Goal: Information Seeking & Learning: Learn about a topic

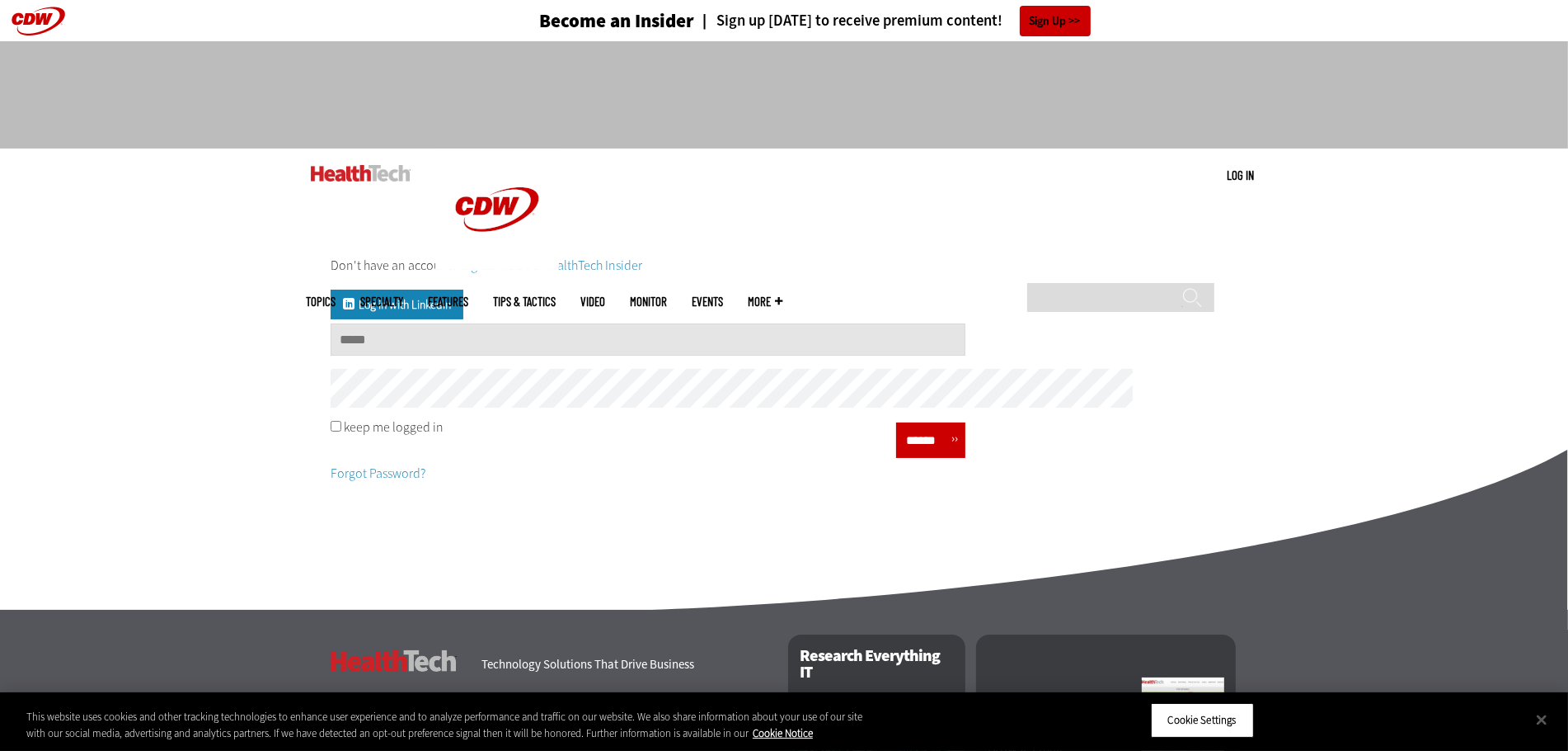
type input "**********"
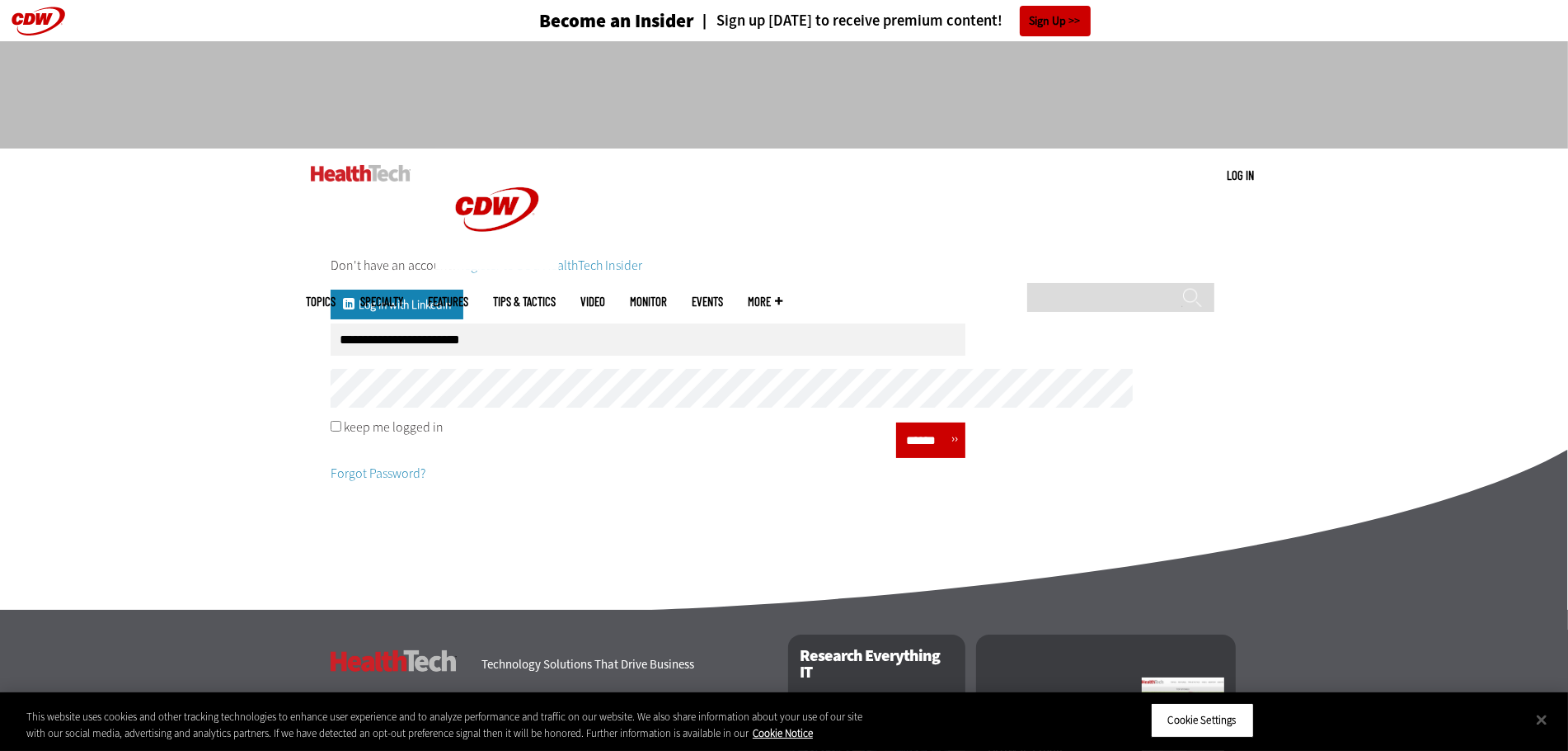
click at [951, 452] on input "******" at bounding box center [926, 440] width 50 height 23
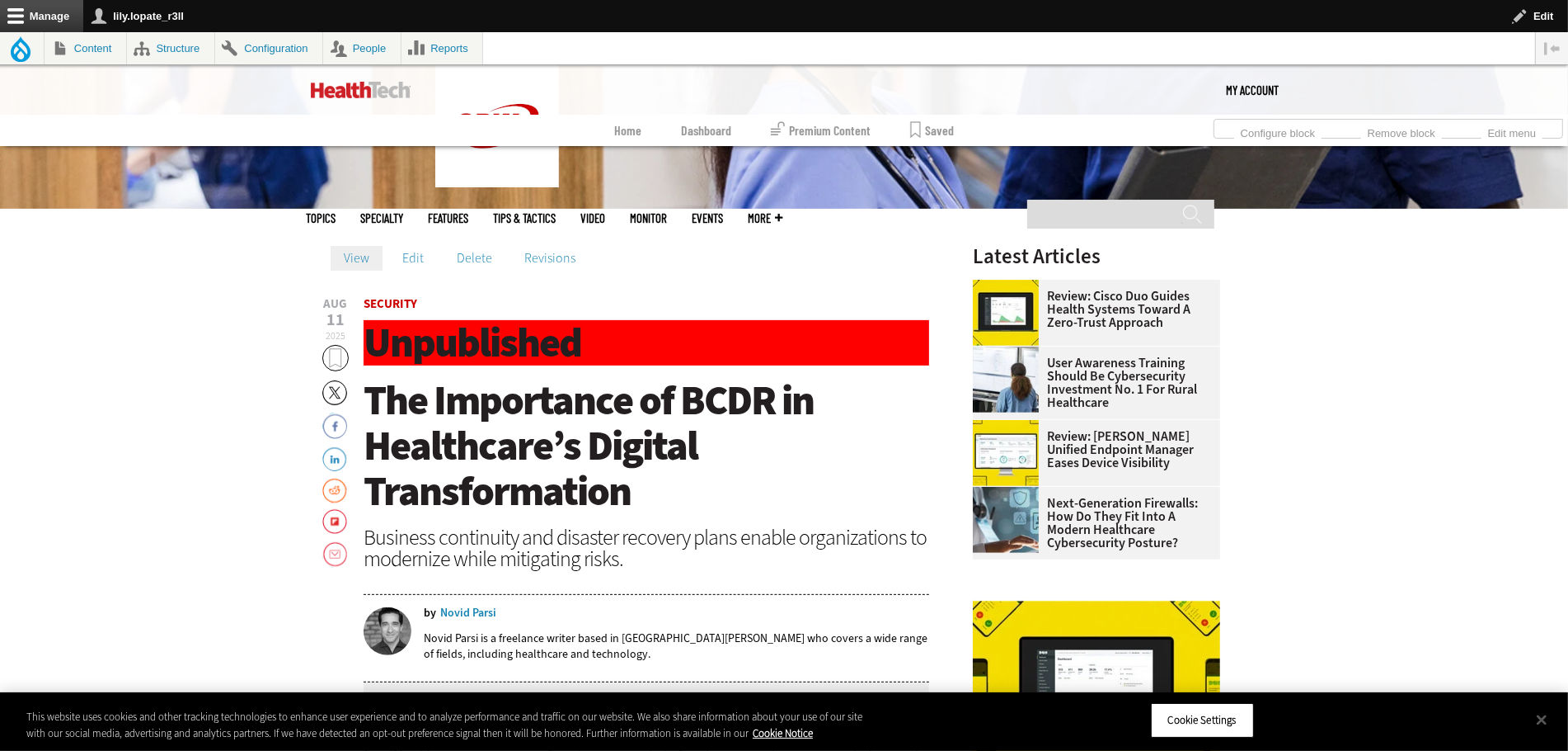
scroll to position [574, 0]
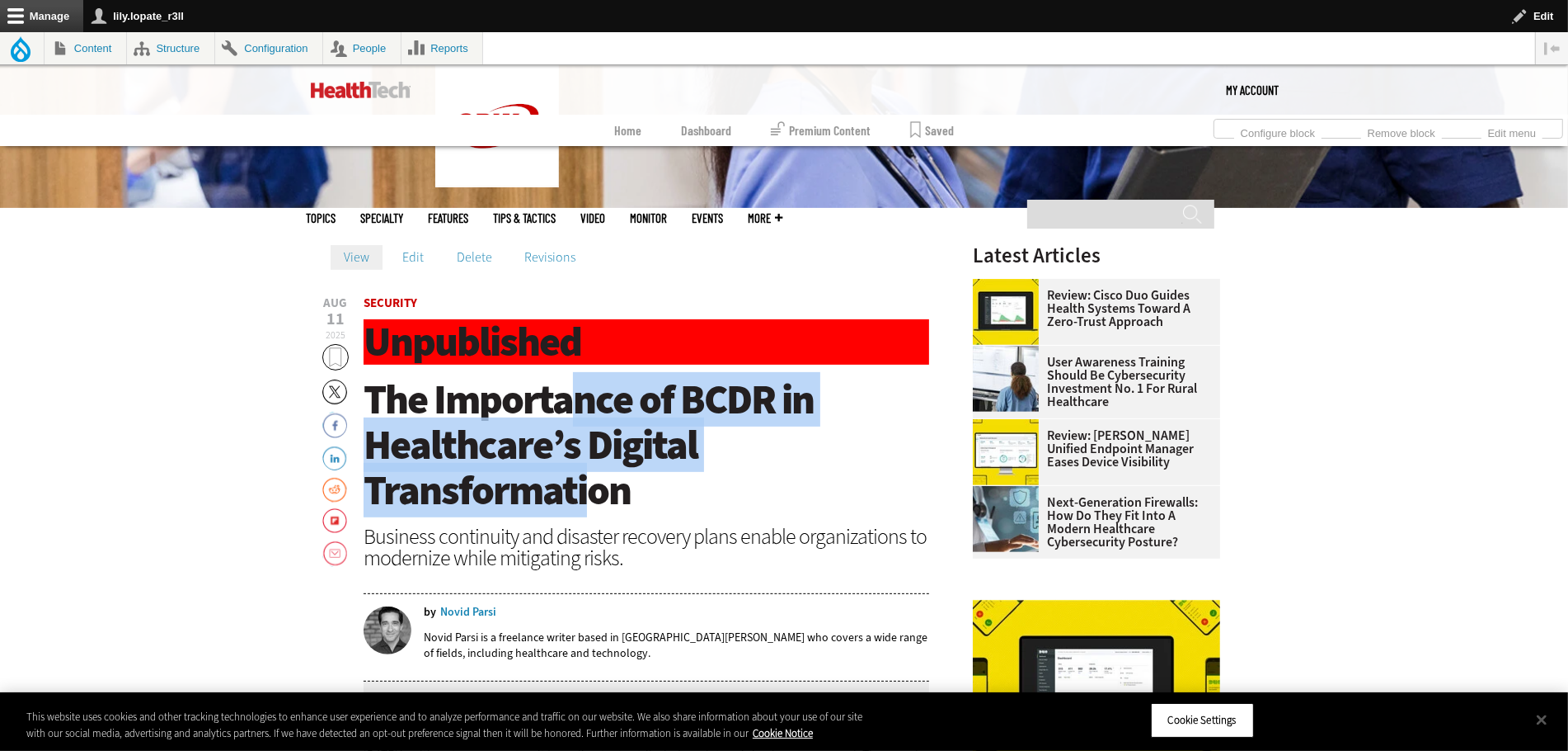
drag, startPoint x: 505, startPoint y: 451, endPoint x: 537, endPoint y: 538, distance: 92.7
click at [537, 517] on span "The Importance of BCDR in Healthcare’s Digital Transformation" at bounding box center [589, 445] width 450 height 146
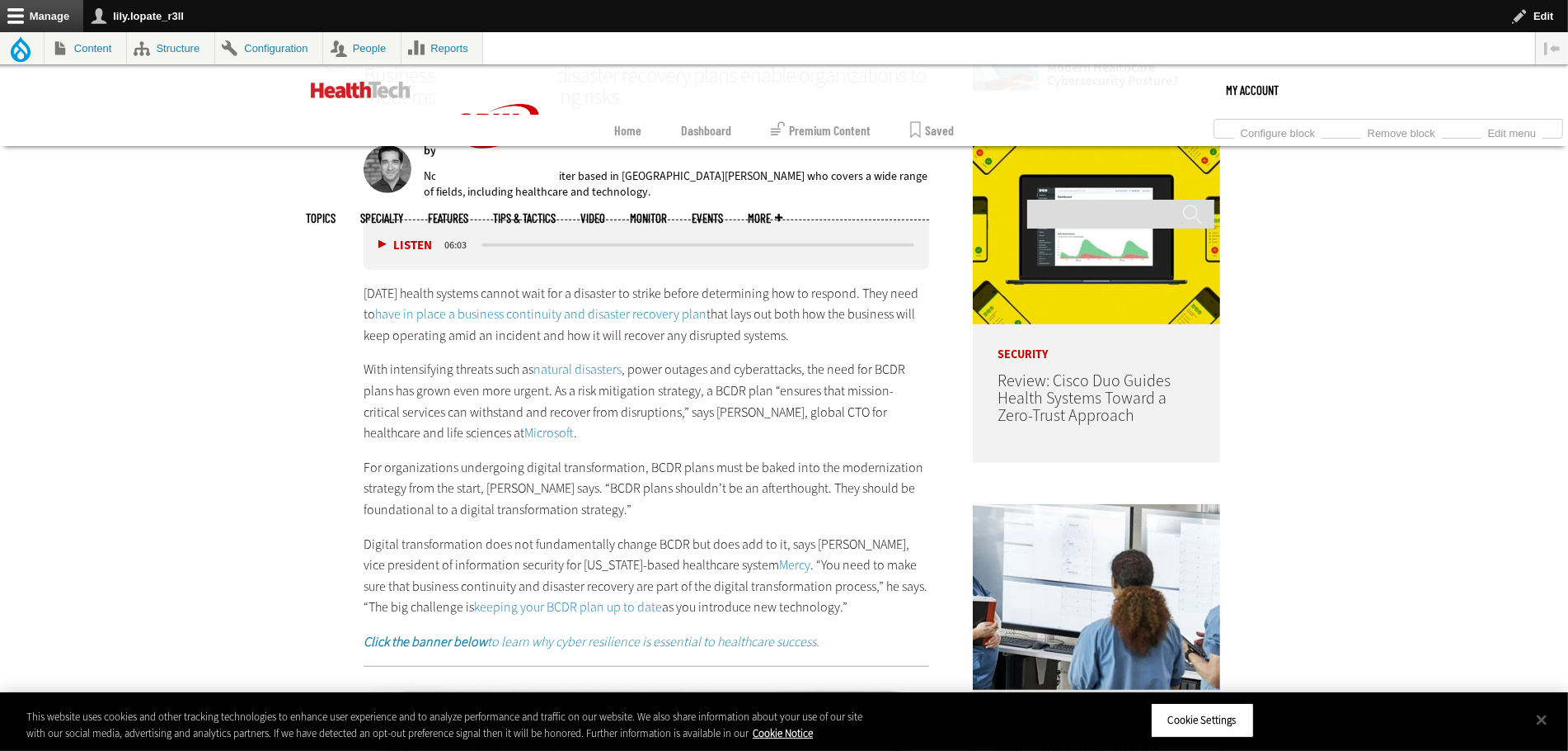
scroll to position [1043, 0]
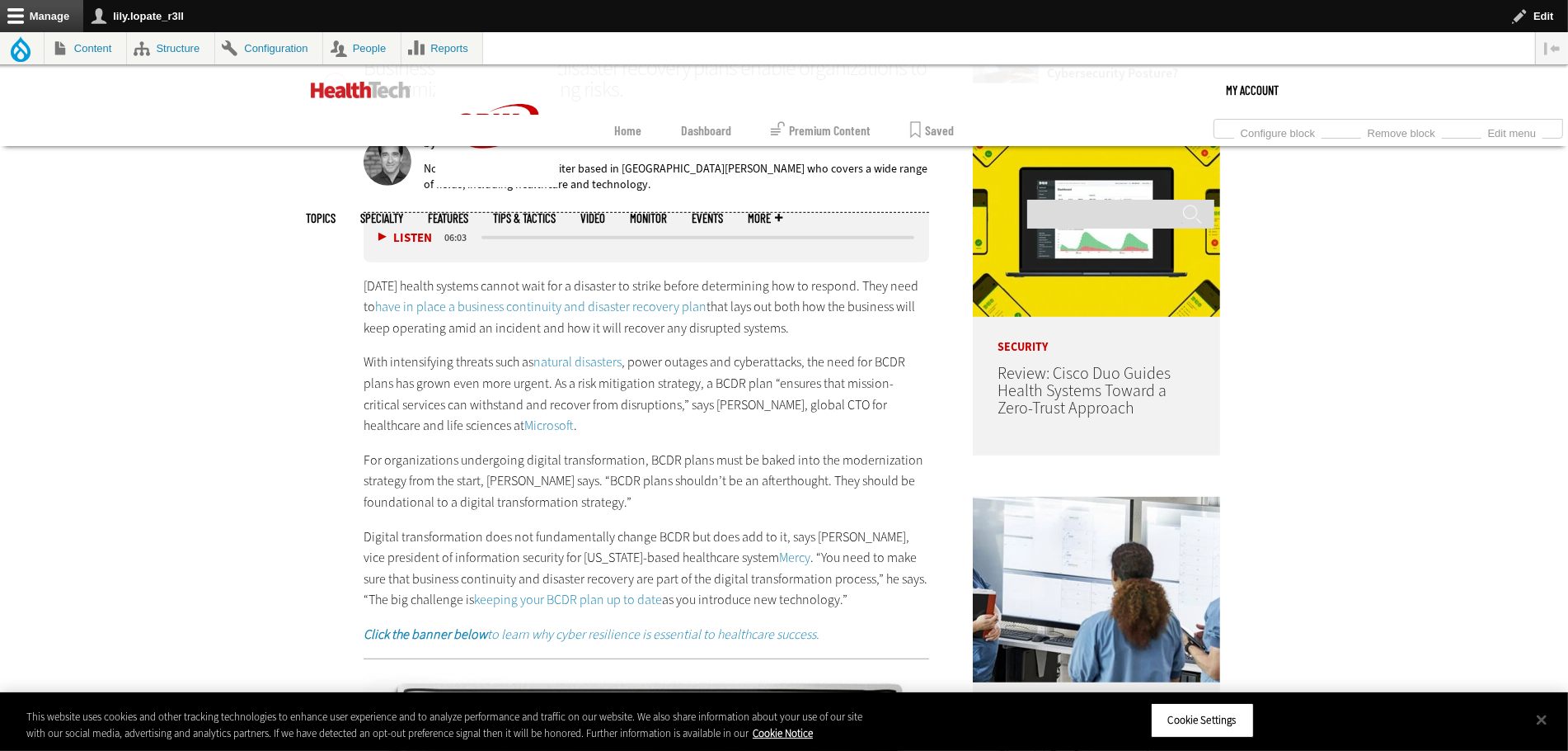
click at [376, 315] on span "have in place a business continuity and disaster recovery plan" at bounding box center [540, 306] width 331 height 17
click at [534, 371] on span "natural disasters" at bounding box center [578, 361] width 89 height 17
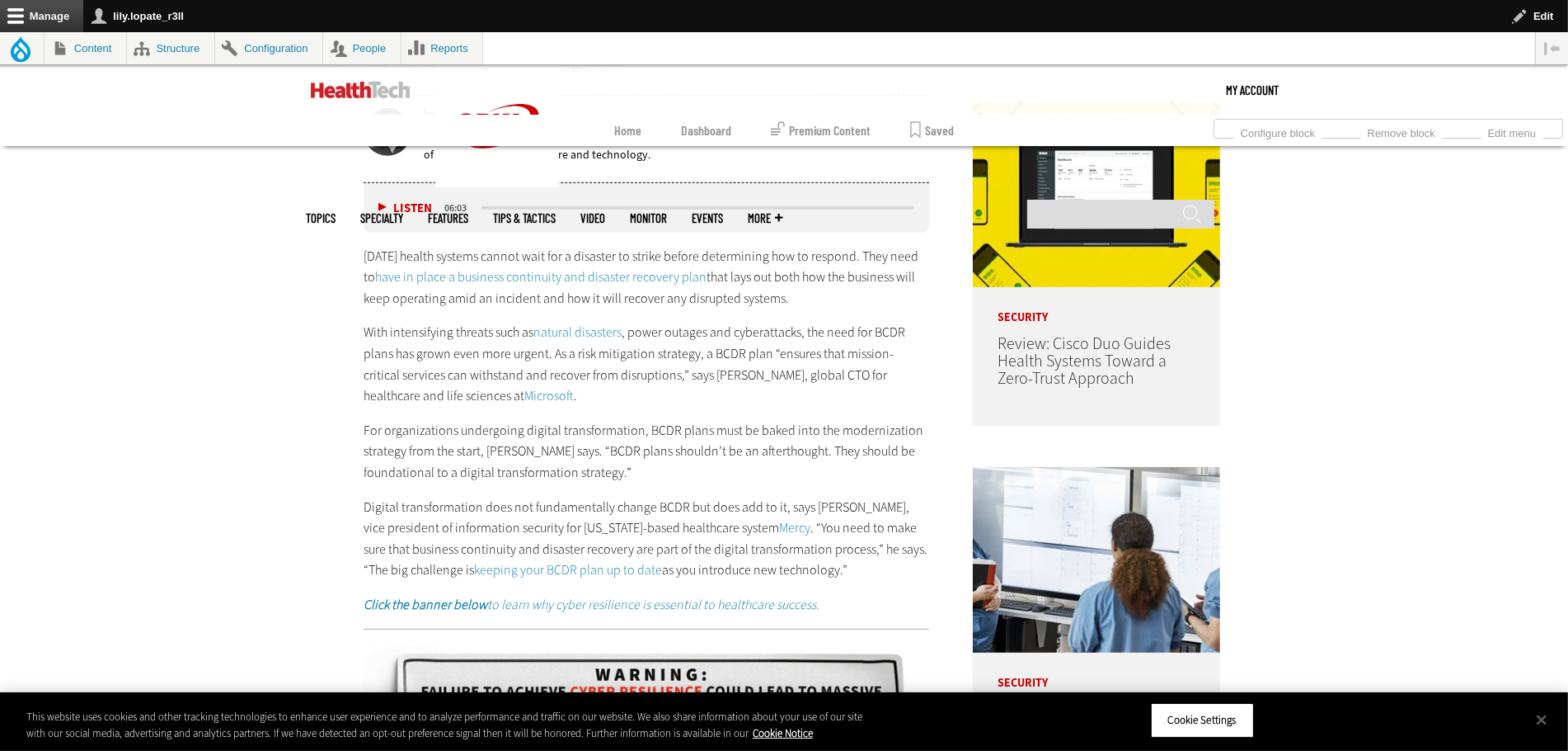
scroll to position [1087, 0]
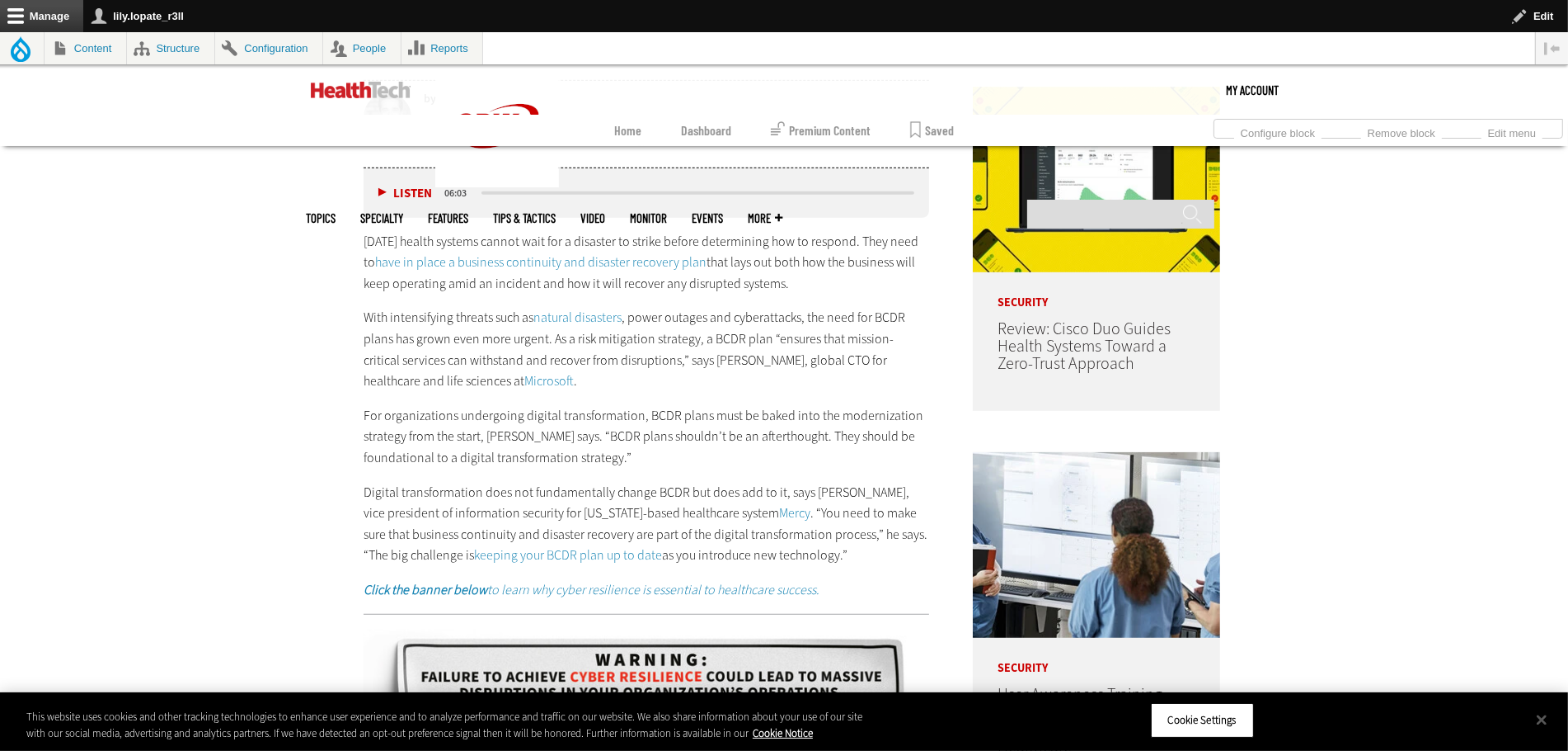
click at [525, 390] on span "Microsoft" at bounding box center [549, 380] width 50 height 17
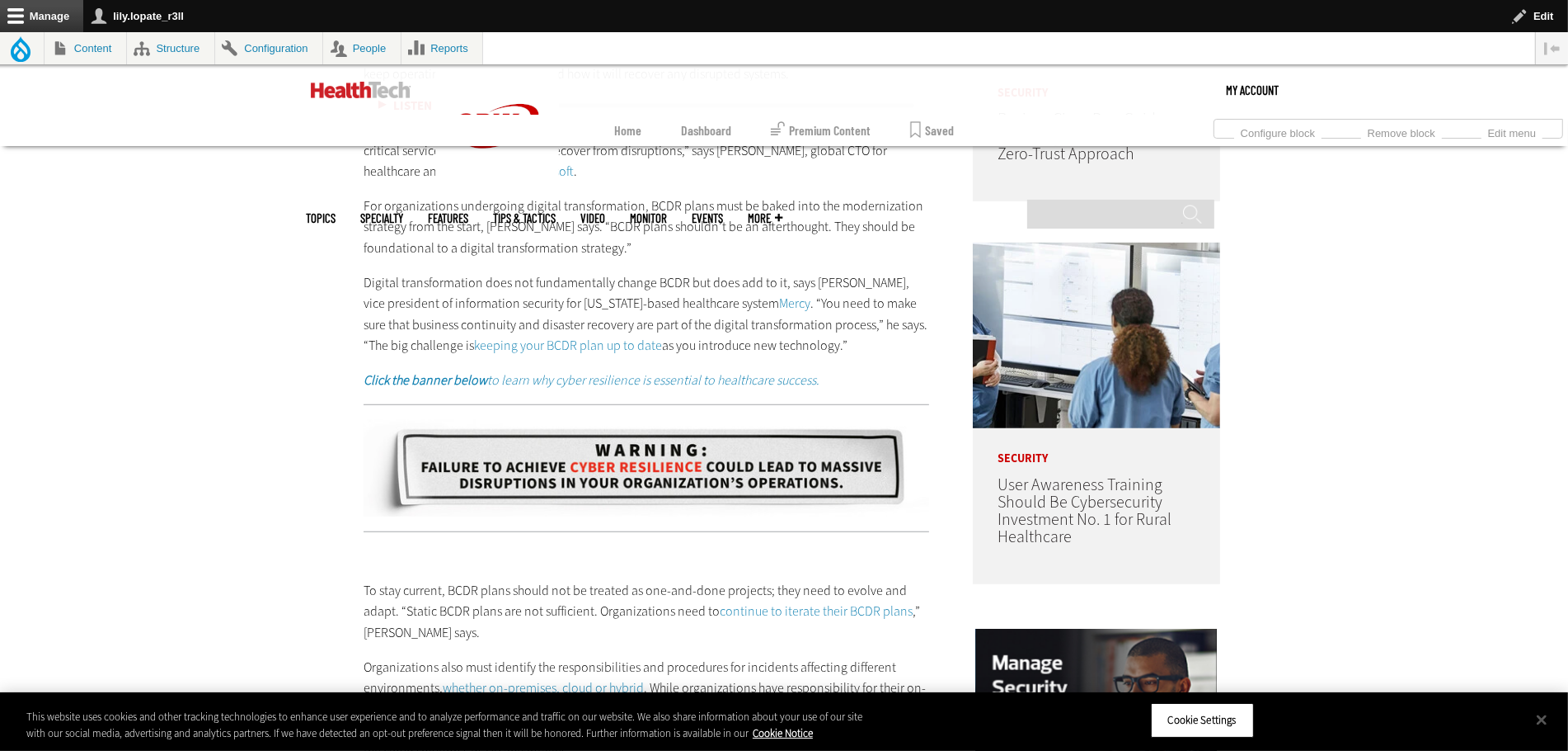
scroll to position [1303, 0]
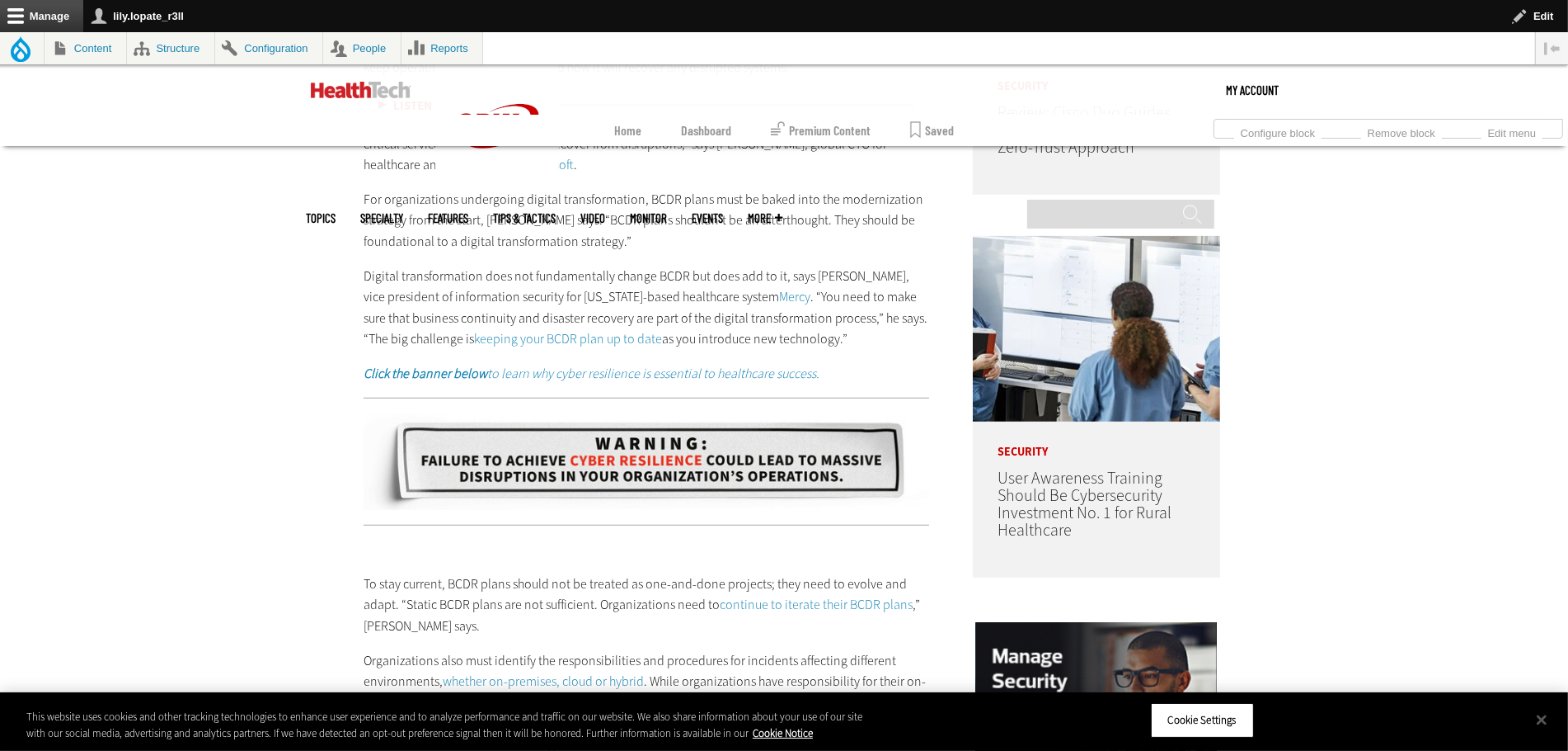
click at [516, 347] on span "keeping your BCDR plan up to date" at bounding box center [568, 338] width 188 height 17
click at [647, 382] on span "to learn why cyber resilience is essential to healthcare success." at bounding box center [653, 372] width 332 height 17
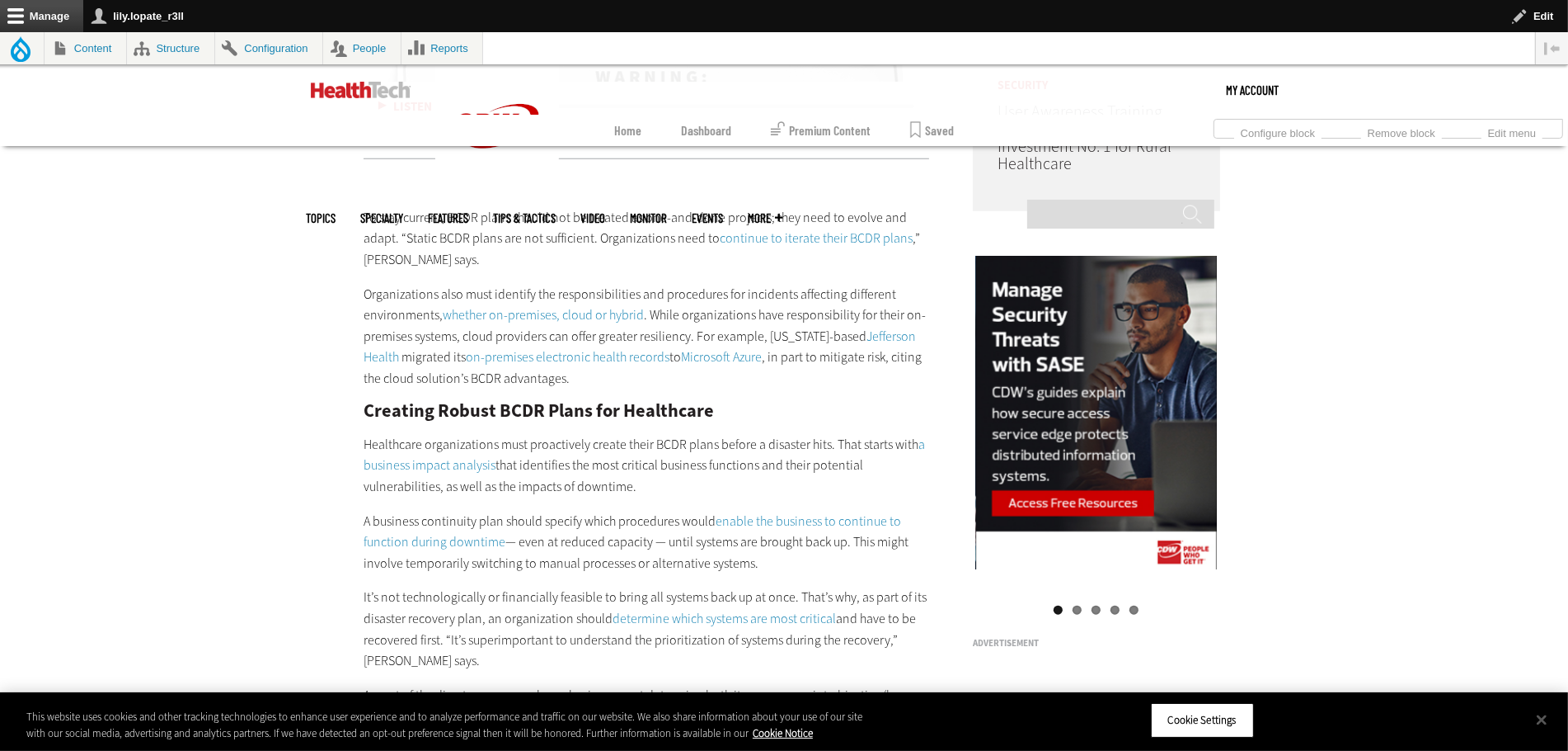
scroll to position [1725, 0]
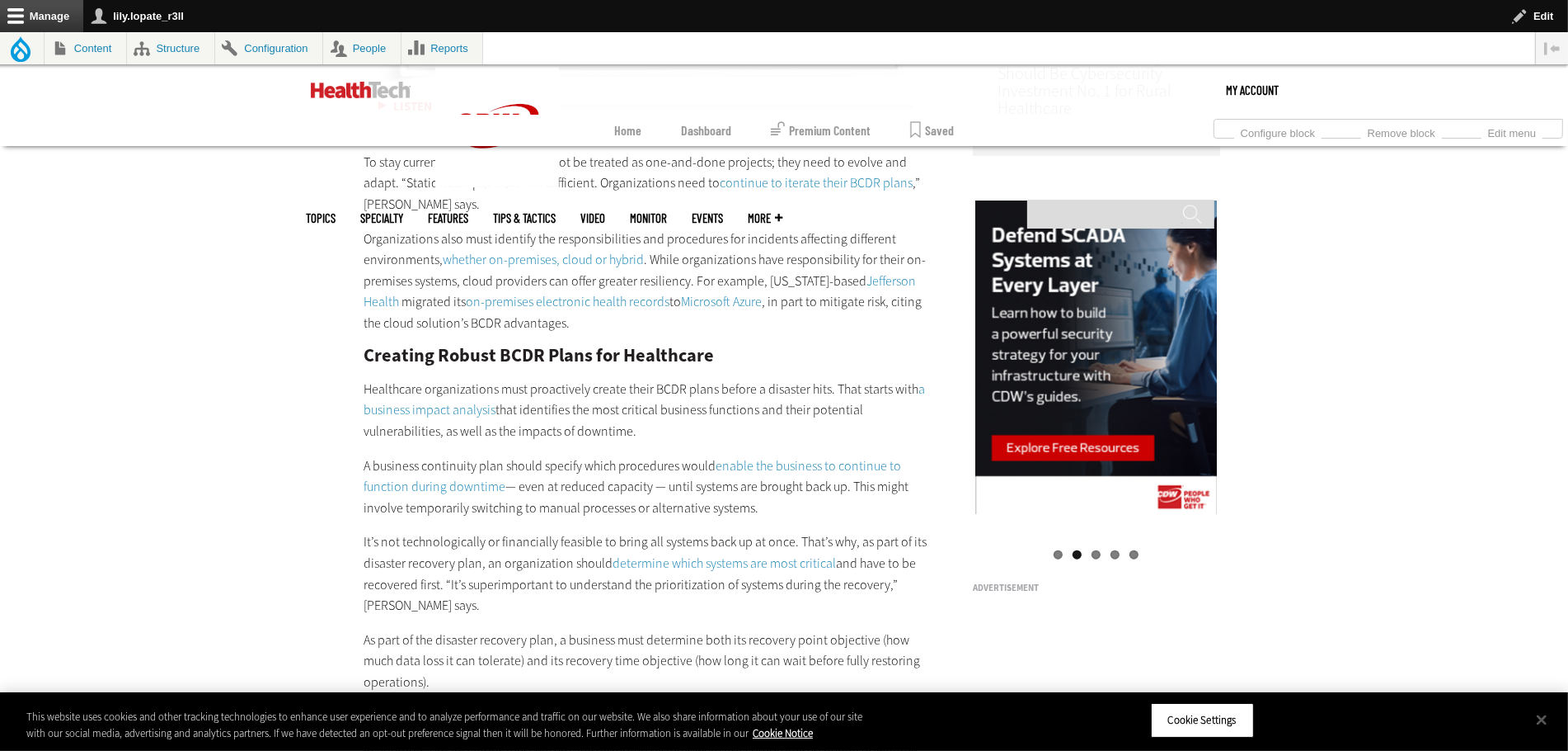
click at [728, 192] on span "continue to iterate their BCDR plans" at bounding box center [817, 183] width 193 height 17
click at [537, 268] on span "whether on-premises, cloud or hybrid" at bounding box center [543, 259] width 201 height 17
click at [537, 393] on div "To stay current, BCDR plans should not be treated as one-and-done projects; the…" at bounding box center [647, 575] width 565 height 915
click at [455, 268] on span "whether on-premises, cloud or hybrid" at bounding box center [543, 259] width 201 height 17
click at [582, 310] on span "on-premises electronic health records" at bounding box center [567, 301] width 203 height 17
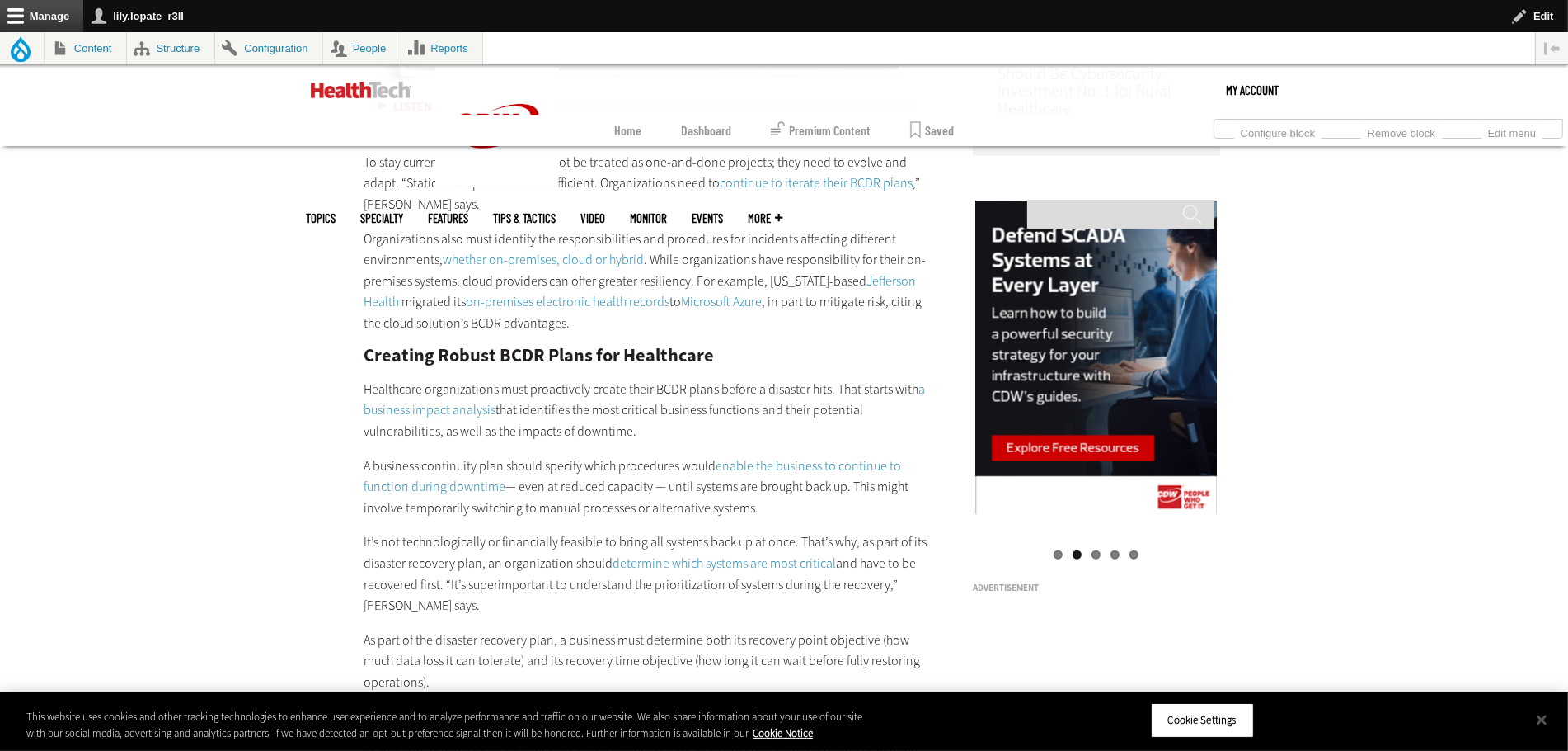
click at [711, 310] on span "Microsoft Azure" at bounding box center [721, 301] width 80 height 17
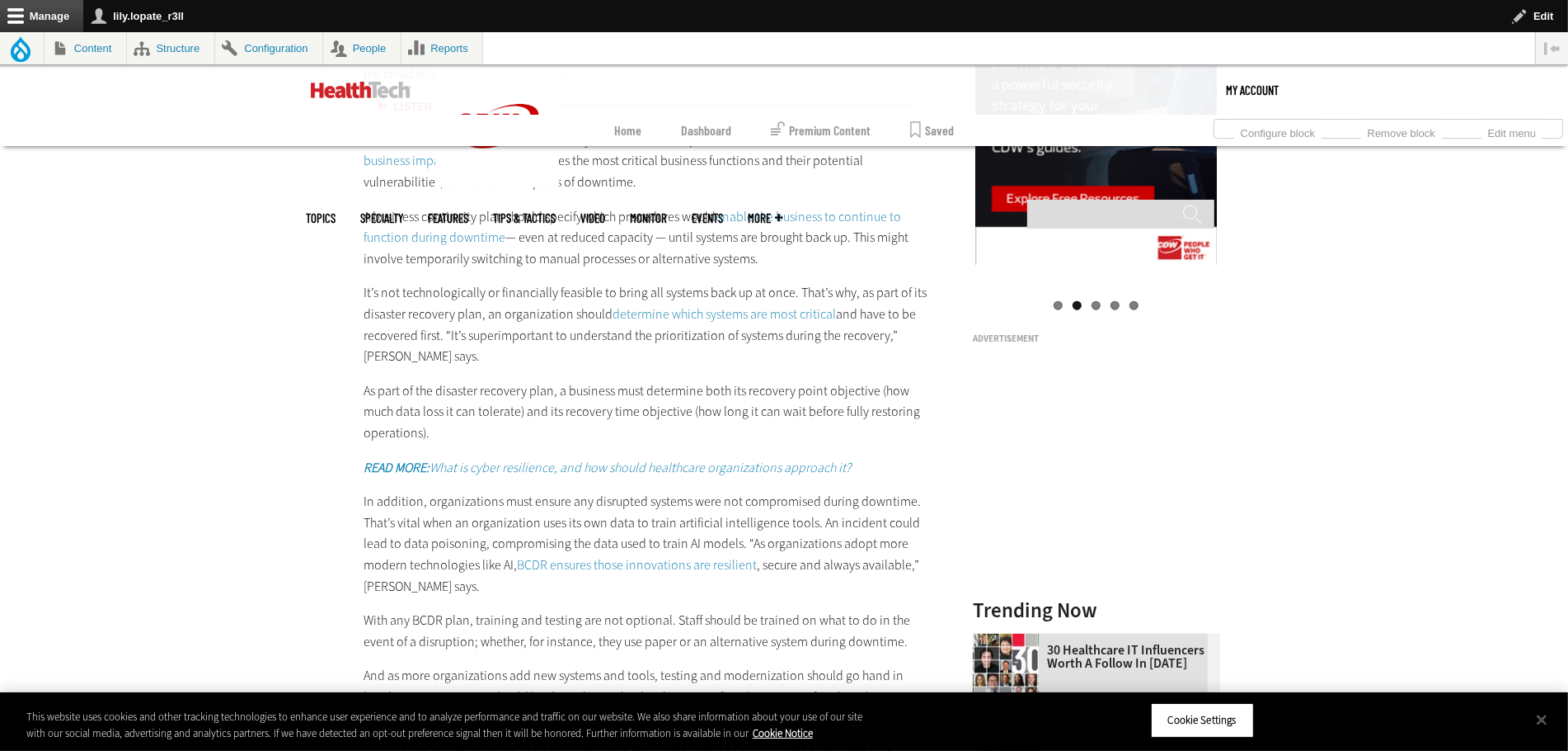
scroll to position [2020, 0]
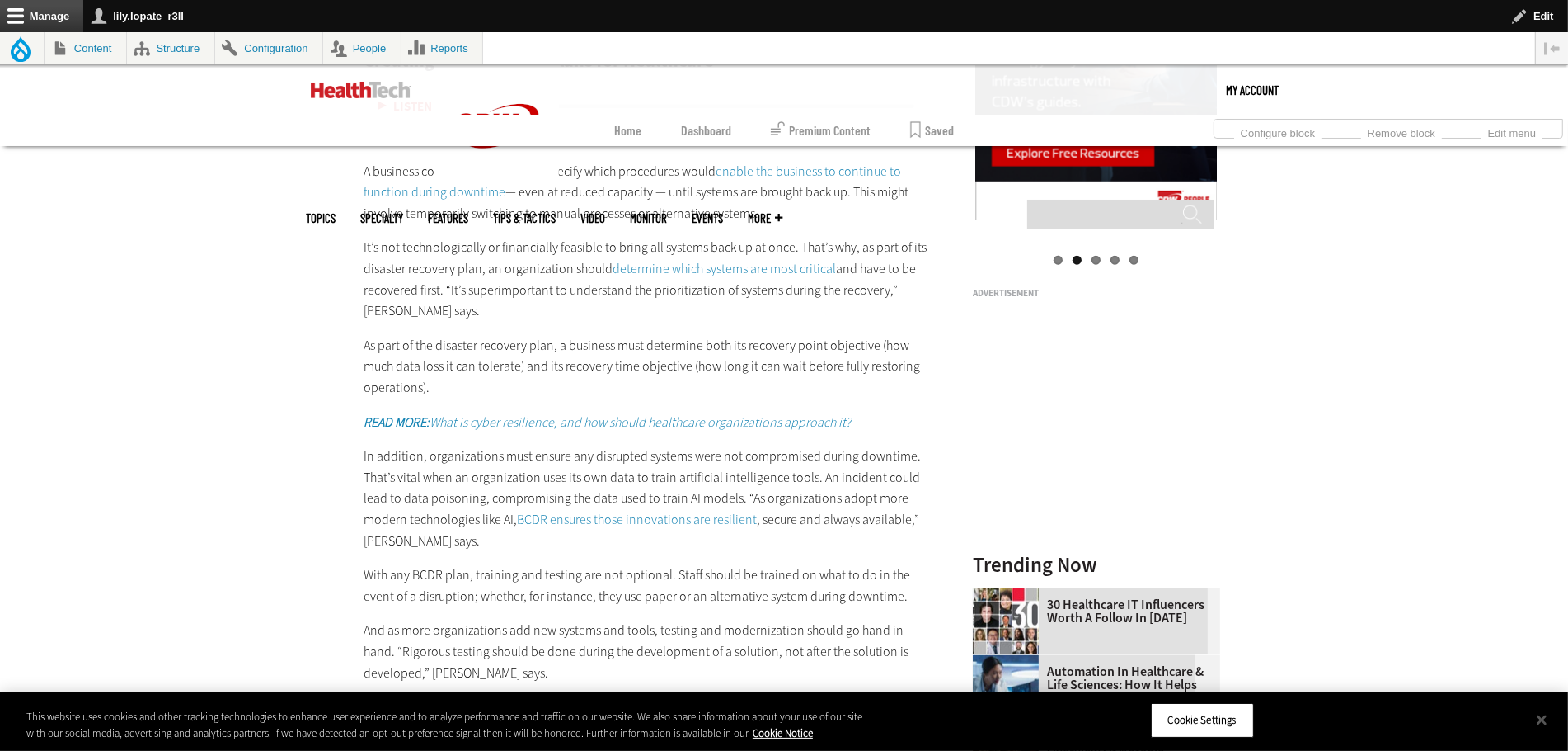
click at [364, 103] on span "Healthcare organizations must proactively create their BCDR plans before a disa…" at bounding box center [641, 94] width 555 height 17
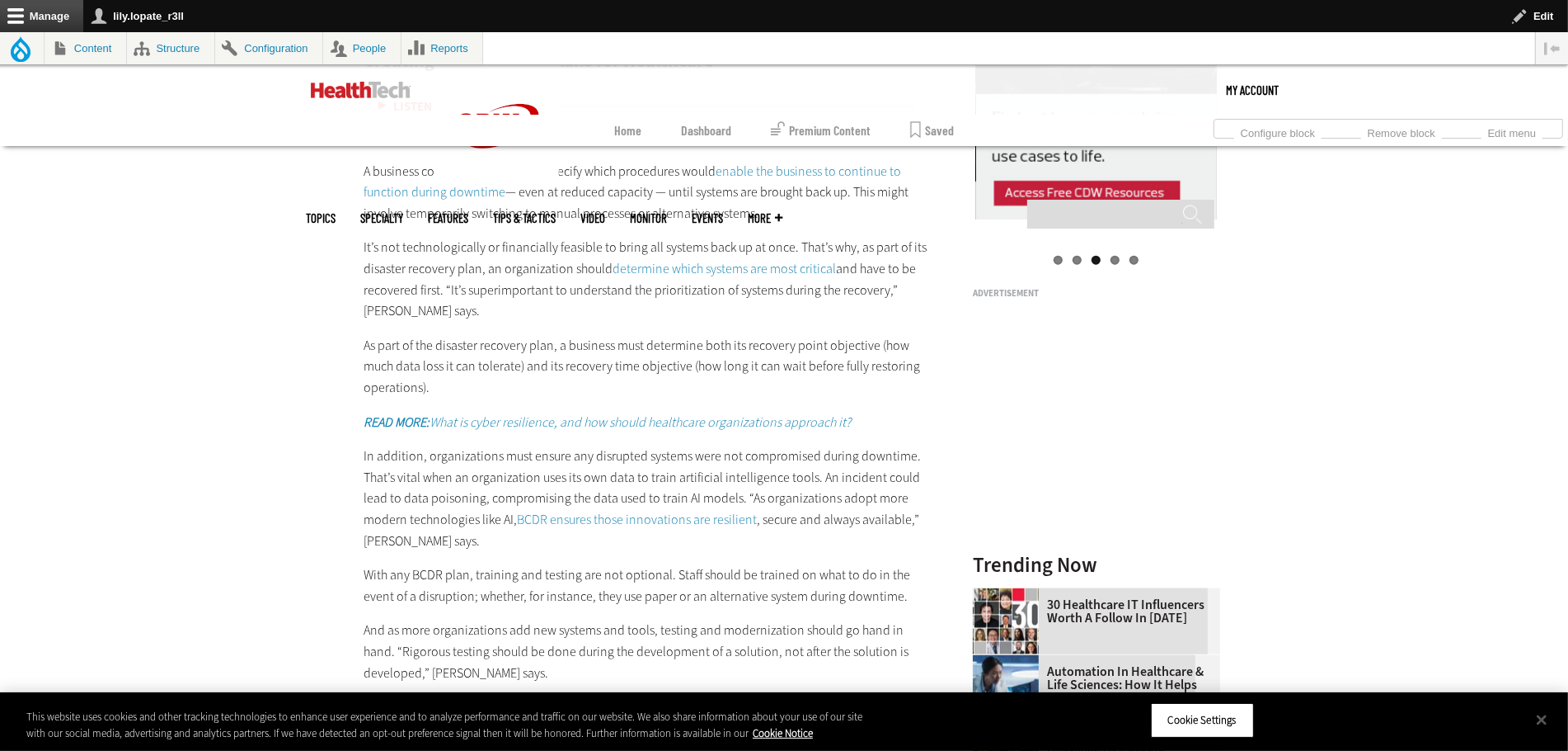
click at [364, 125] on span "a business impact analysis" at bounding box center [645, 105] width 562 height 39
click at [790, 202] on span "enable the business to continue to function during downtime" at bounding box center [632, 182] width 537 height 39
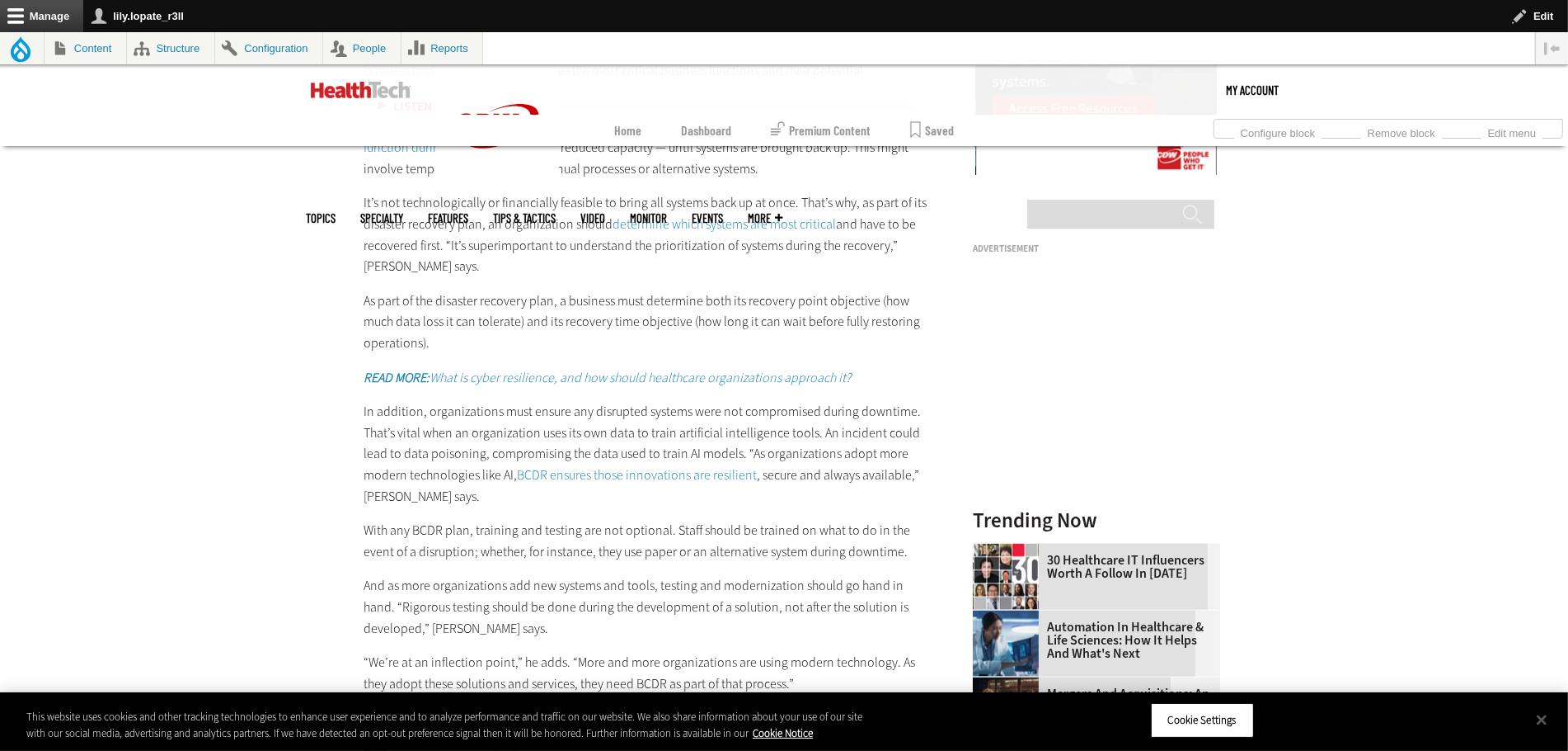
scroll to position [2067, 0]
click at [652, 230] on span "determine which systems are most critical" at bounding box center [723, 221] width 223 height 17
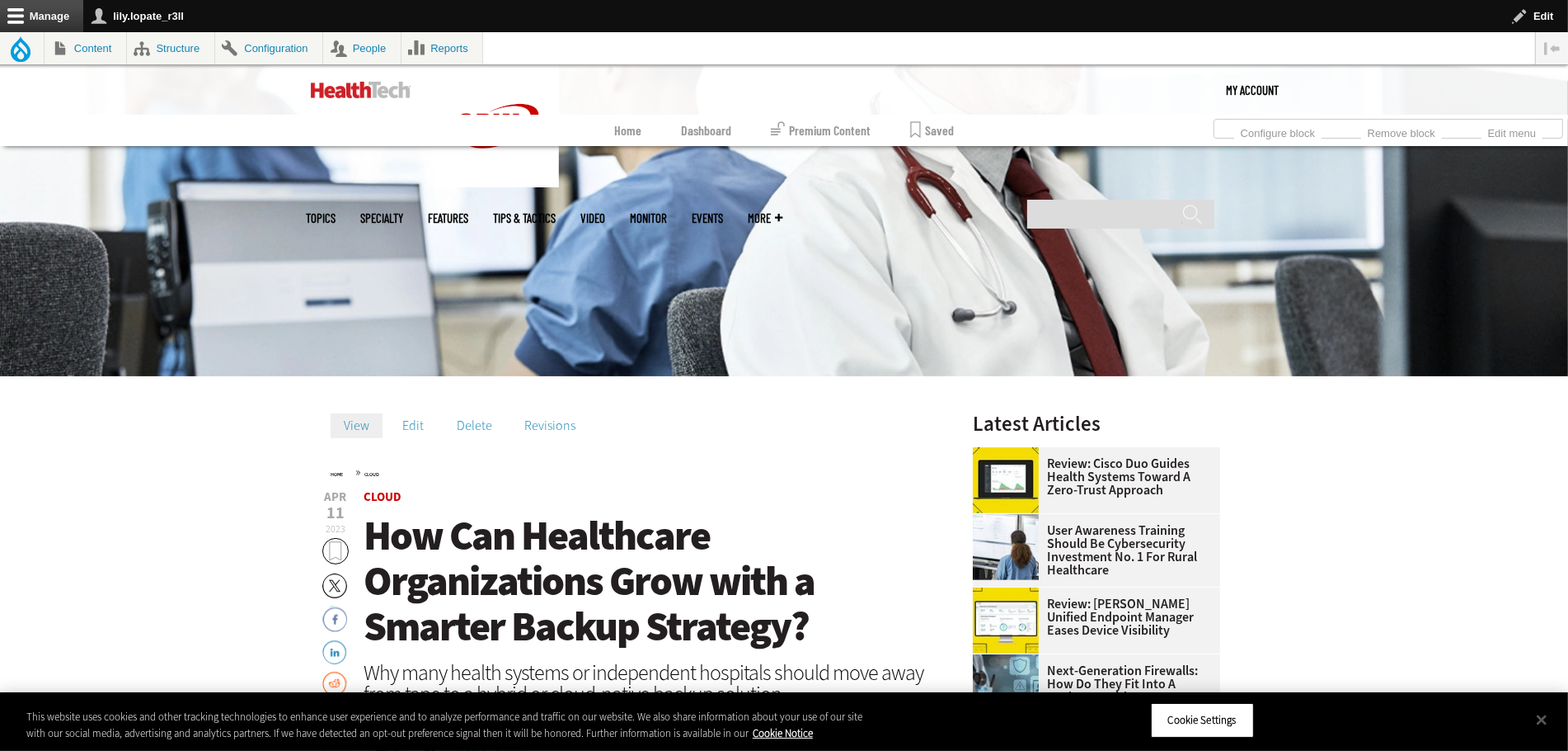
scroll to position [436, 0]
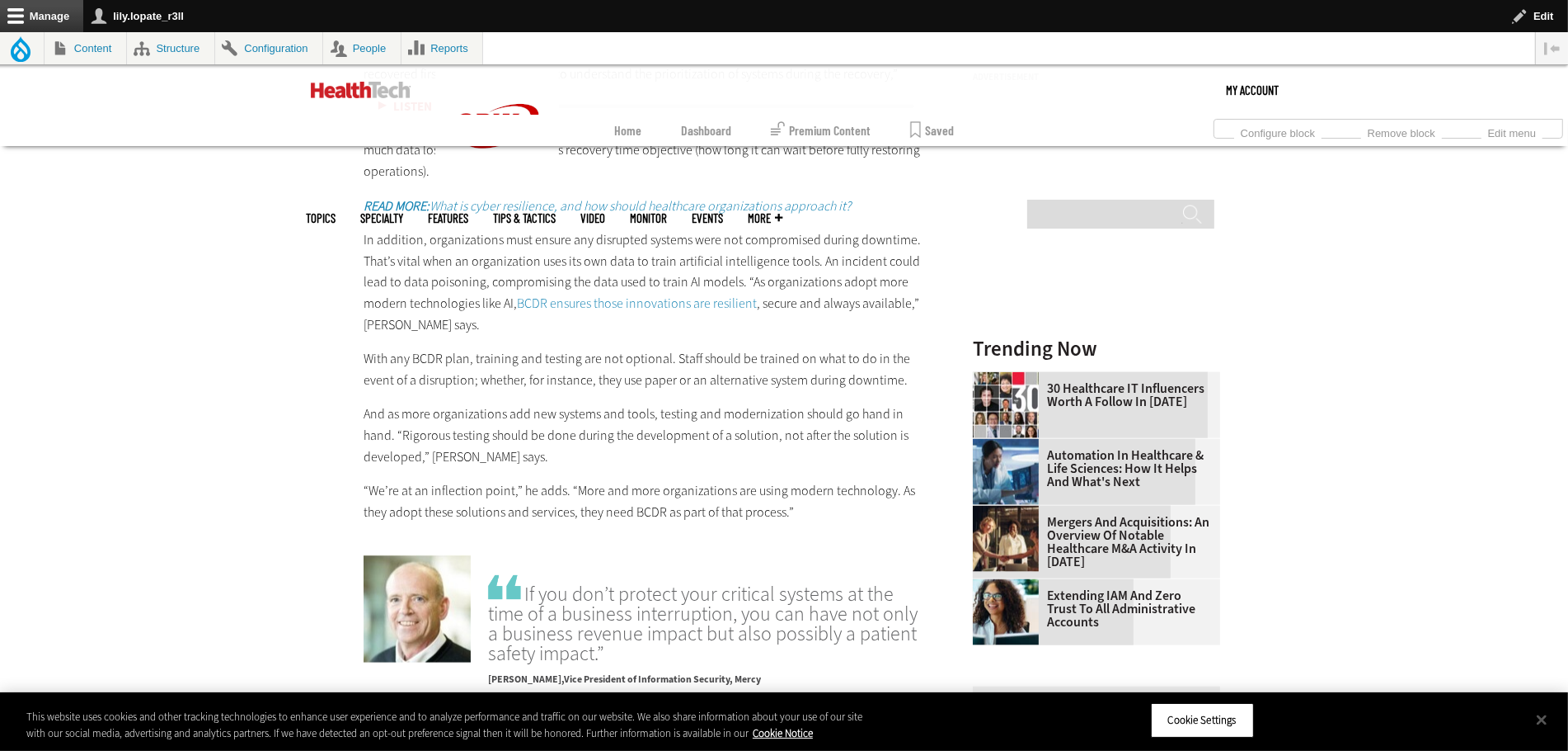
scroll to position [2326, 0]
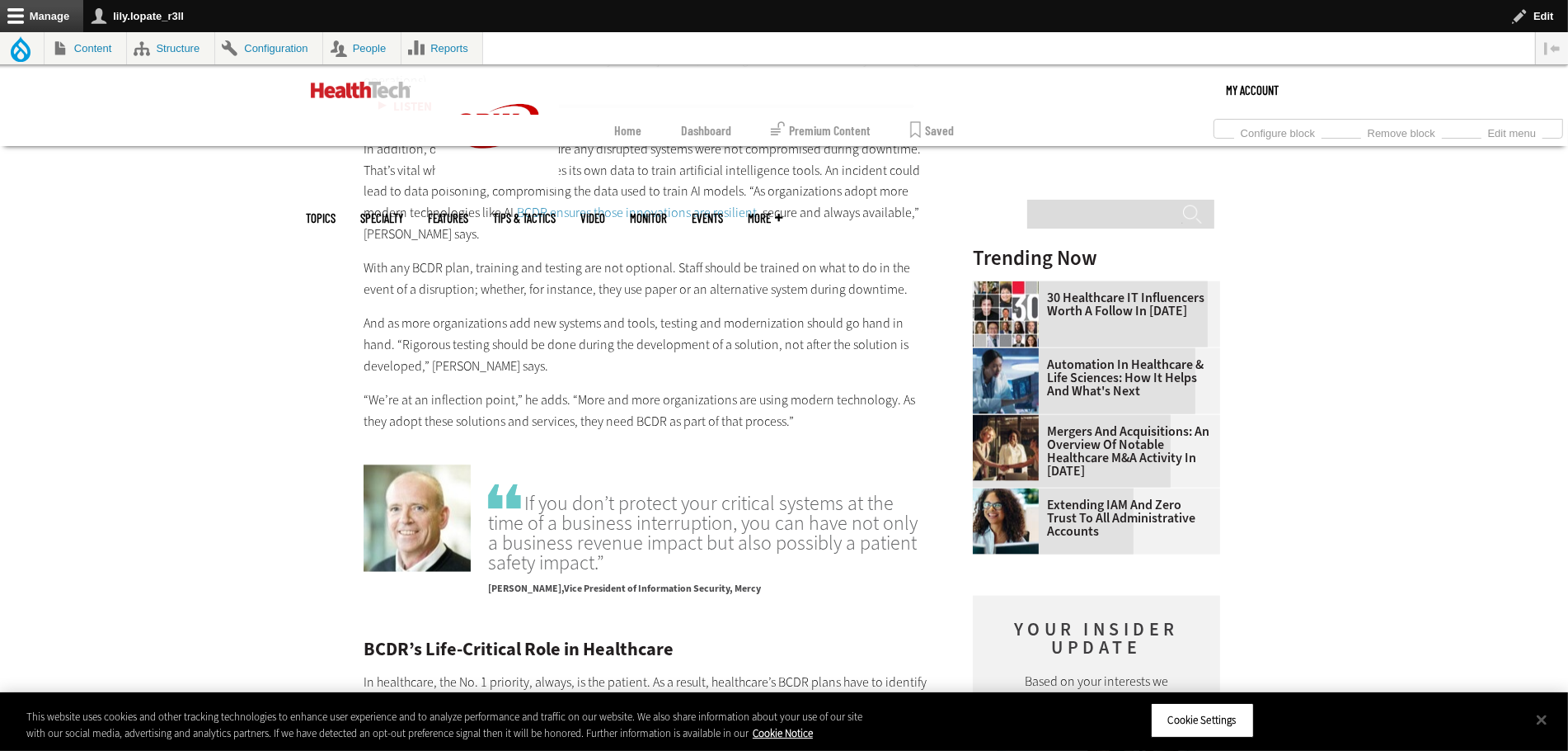
click at [364, 124] on strong "READ MORE:" at bounding box center [397, 115] width 66 height 17
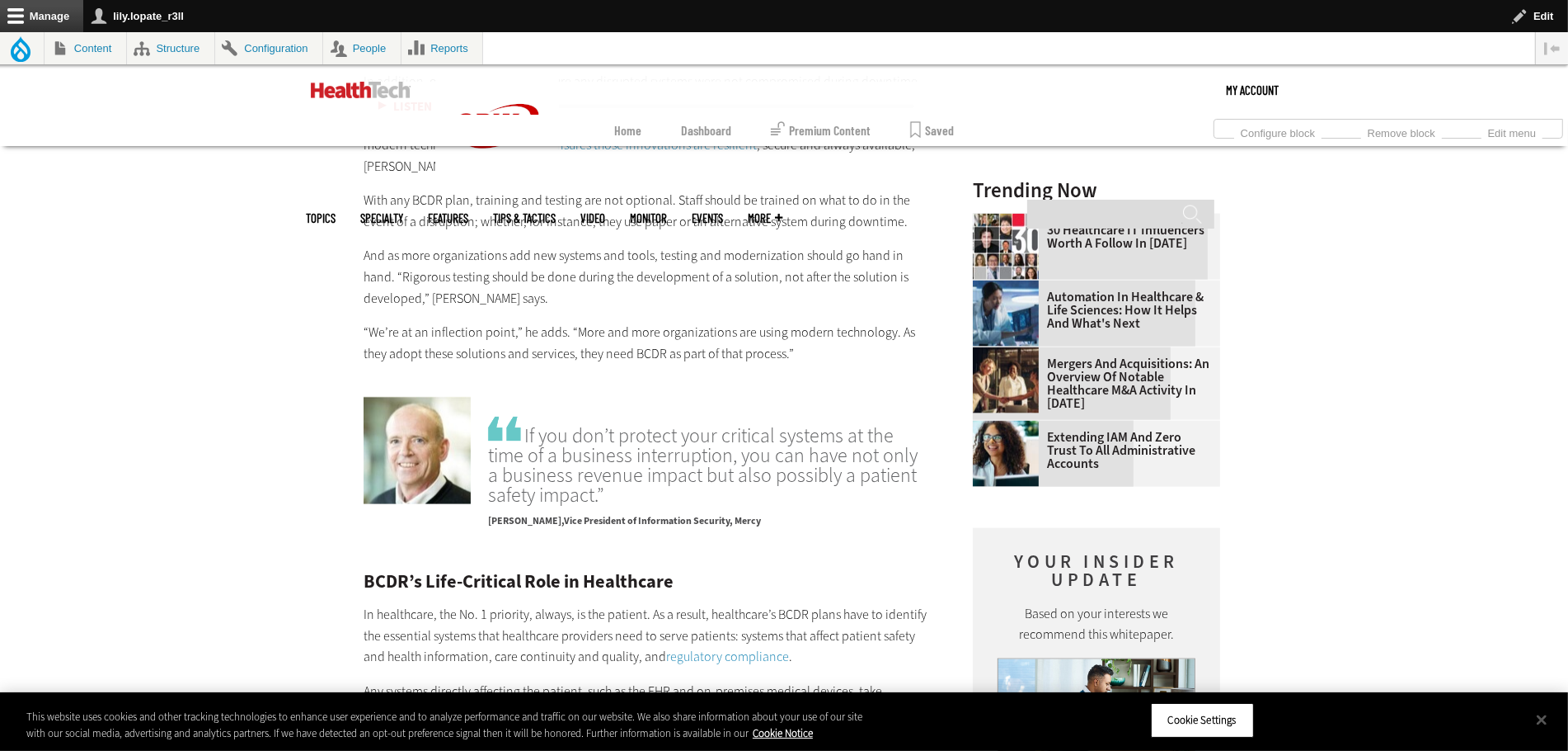
scroll to position [2447, 0]
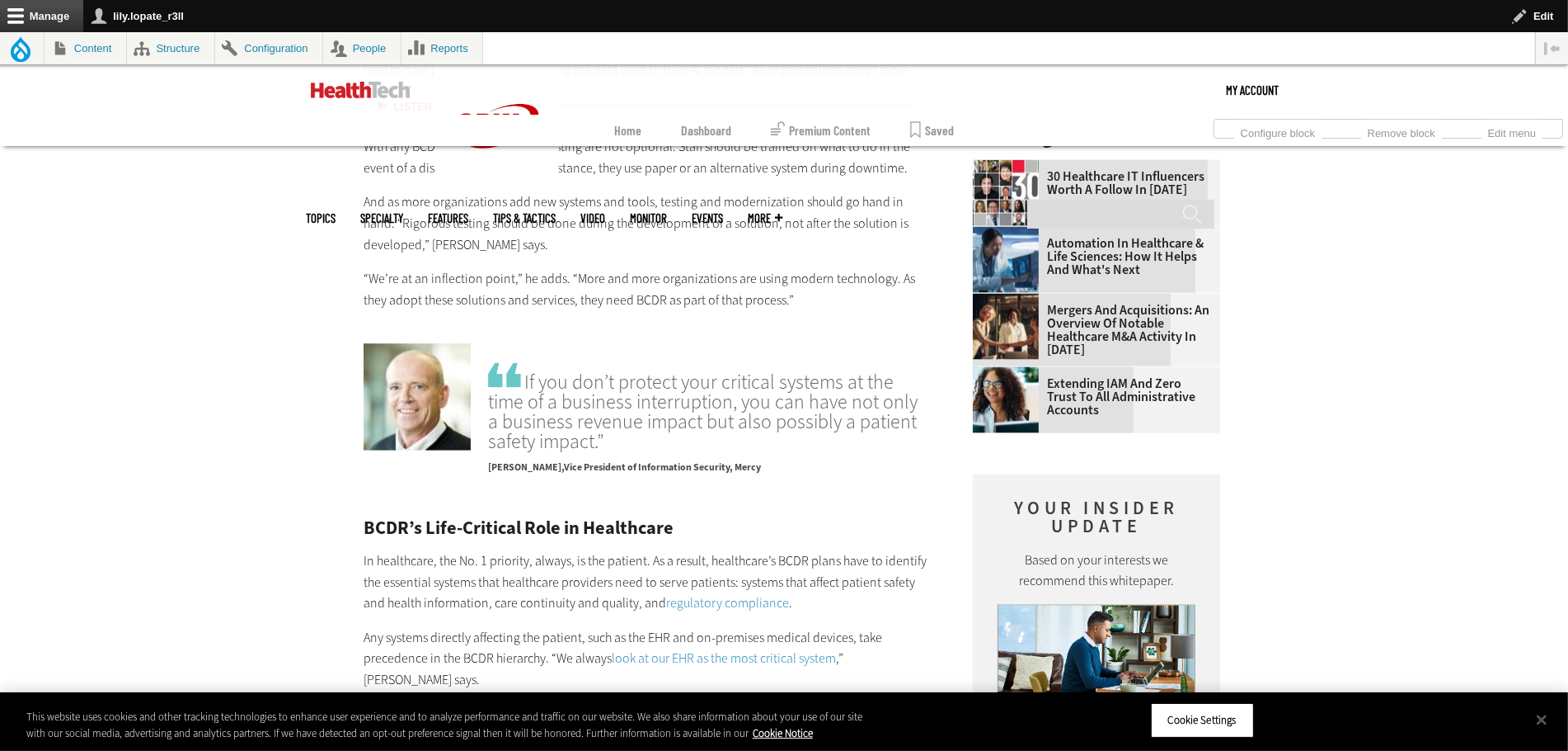
click at [573, 99] on span "BCDR ensures those innovations are resilient" at bounding box center [637, 90] width 240 height 17
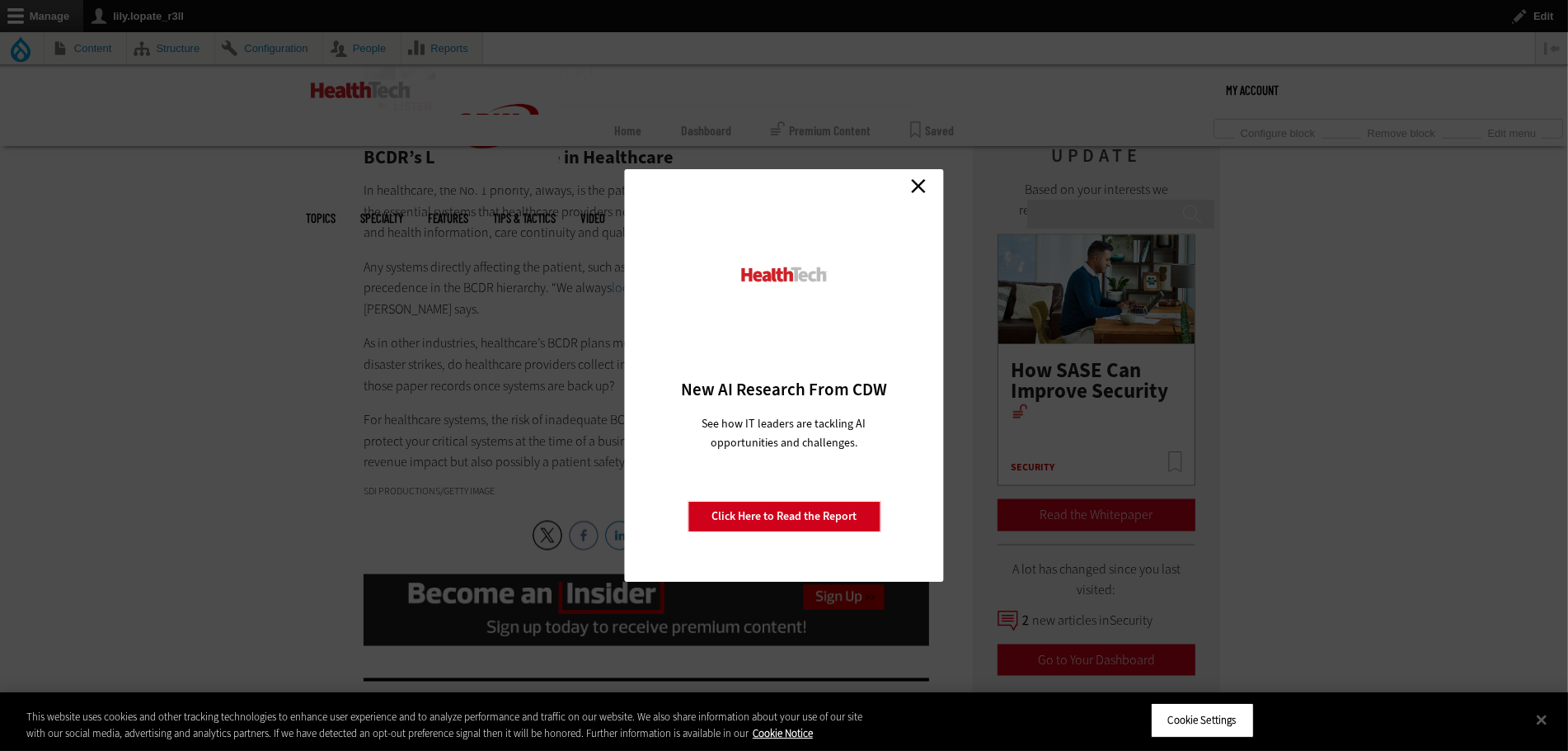
scroll to position [2828, 0]
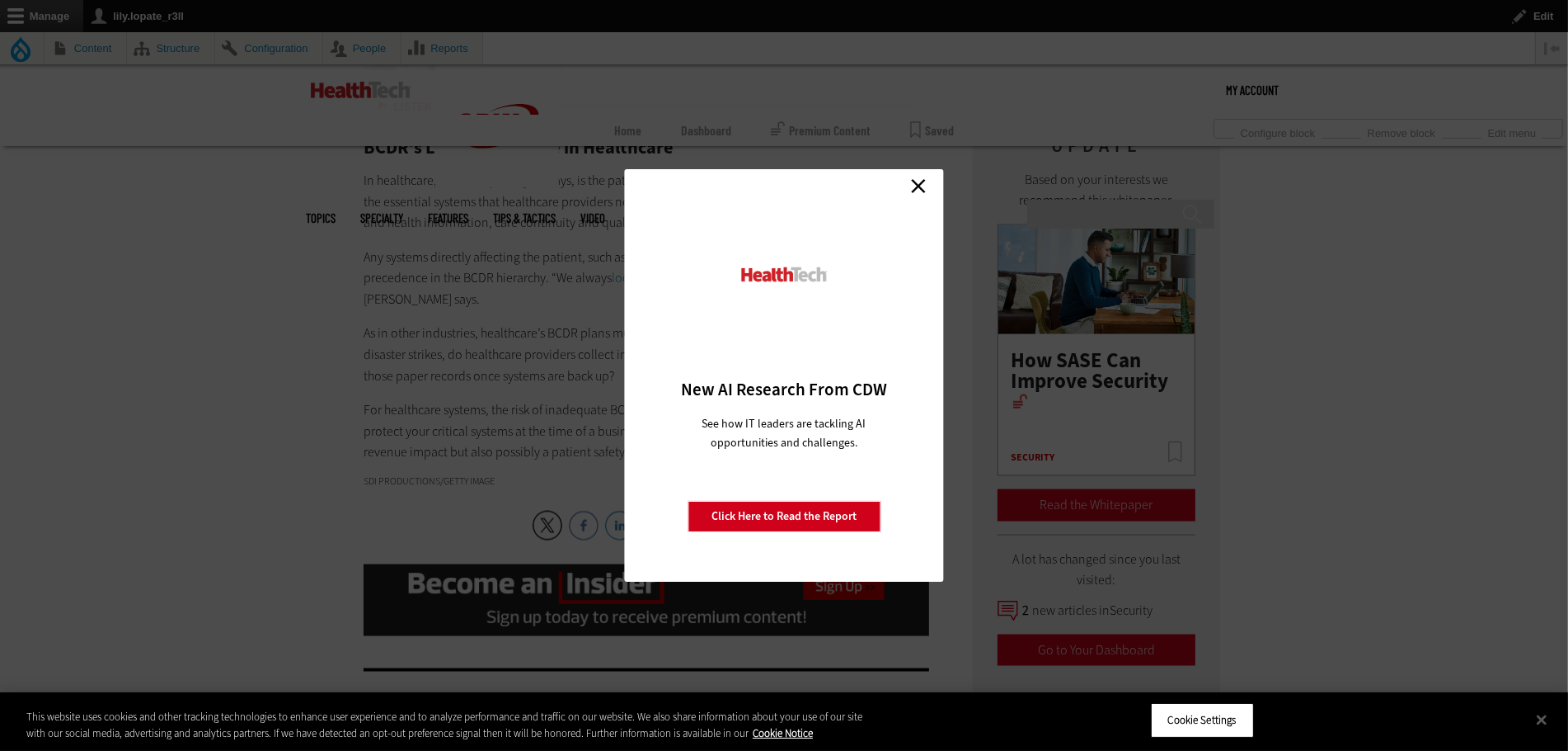
click at [922, 175] on link "Close" at bounding box center [918, 185] width 24 height 24
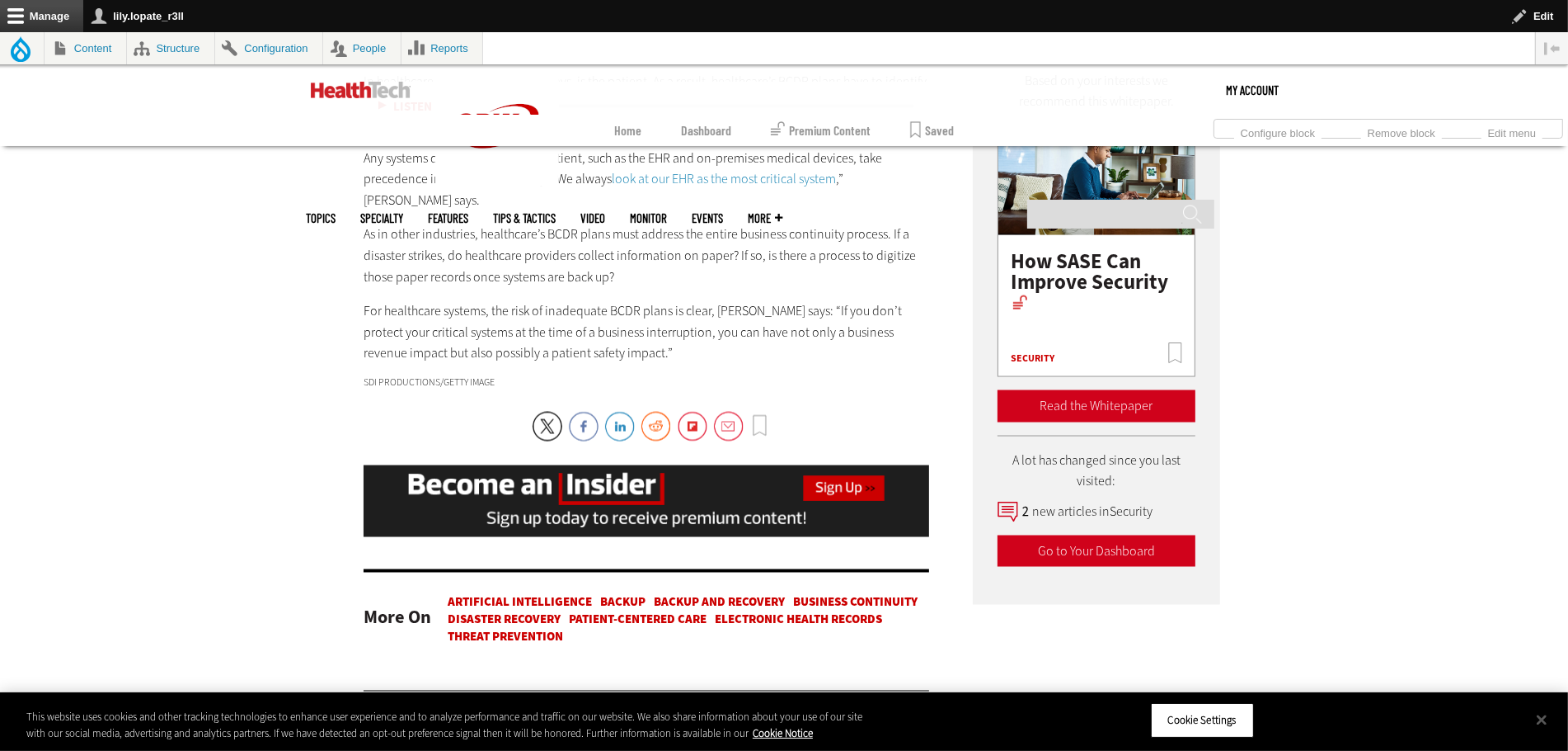
scroll to position [2983, 0]
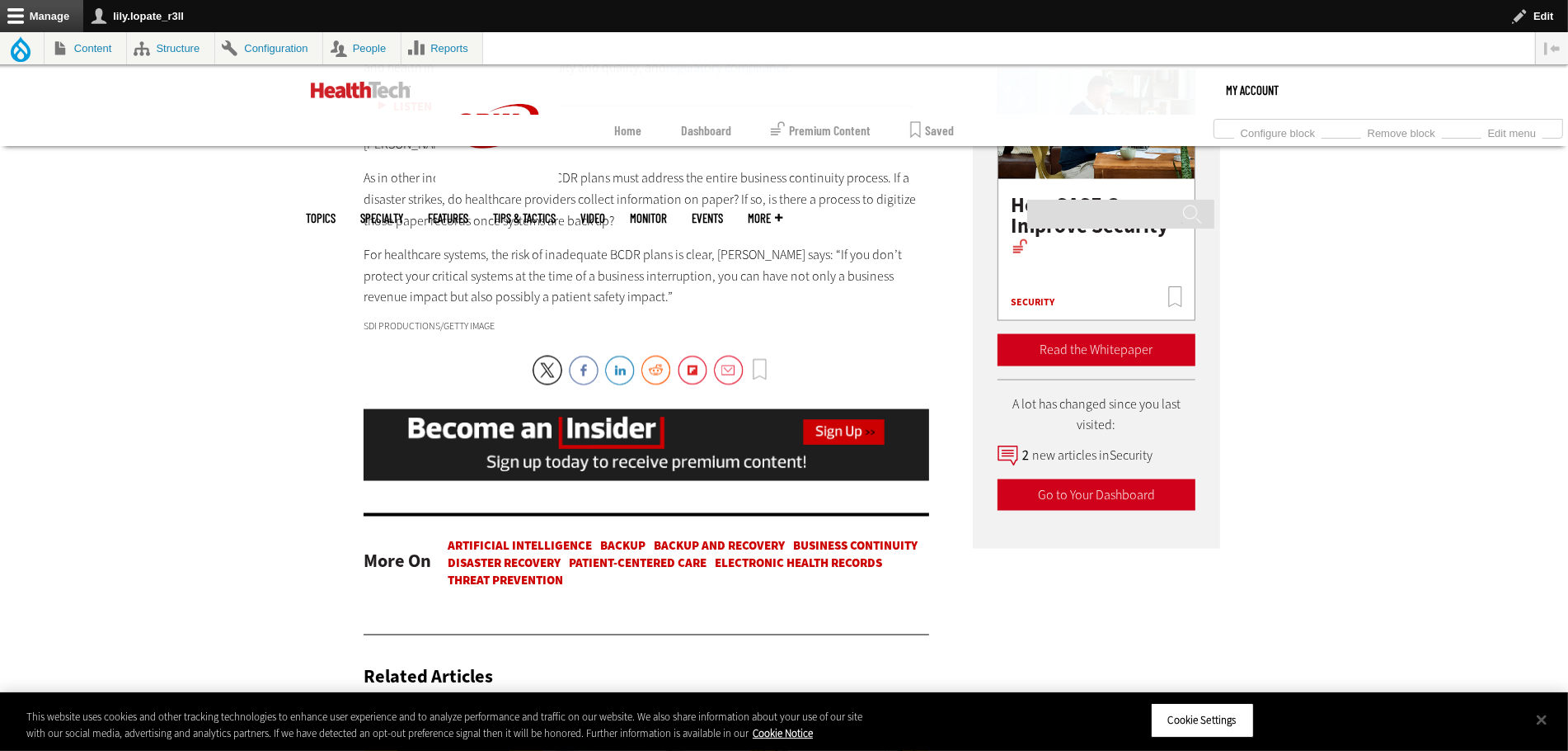
click at [667, 76] on span "regulatory compliance" at bounding box center [728, 67] width 123 height 17
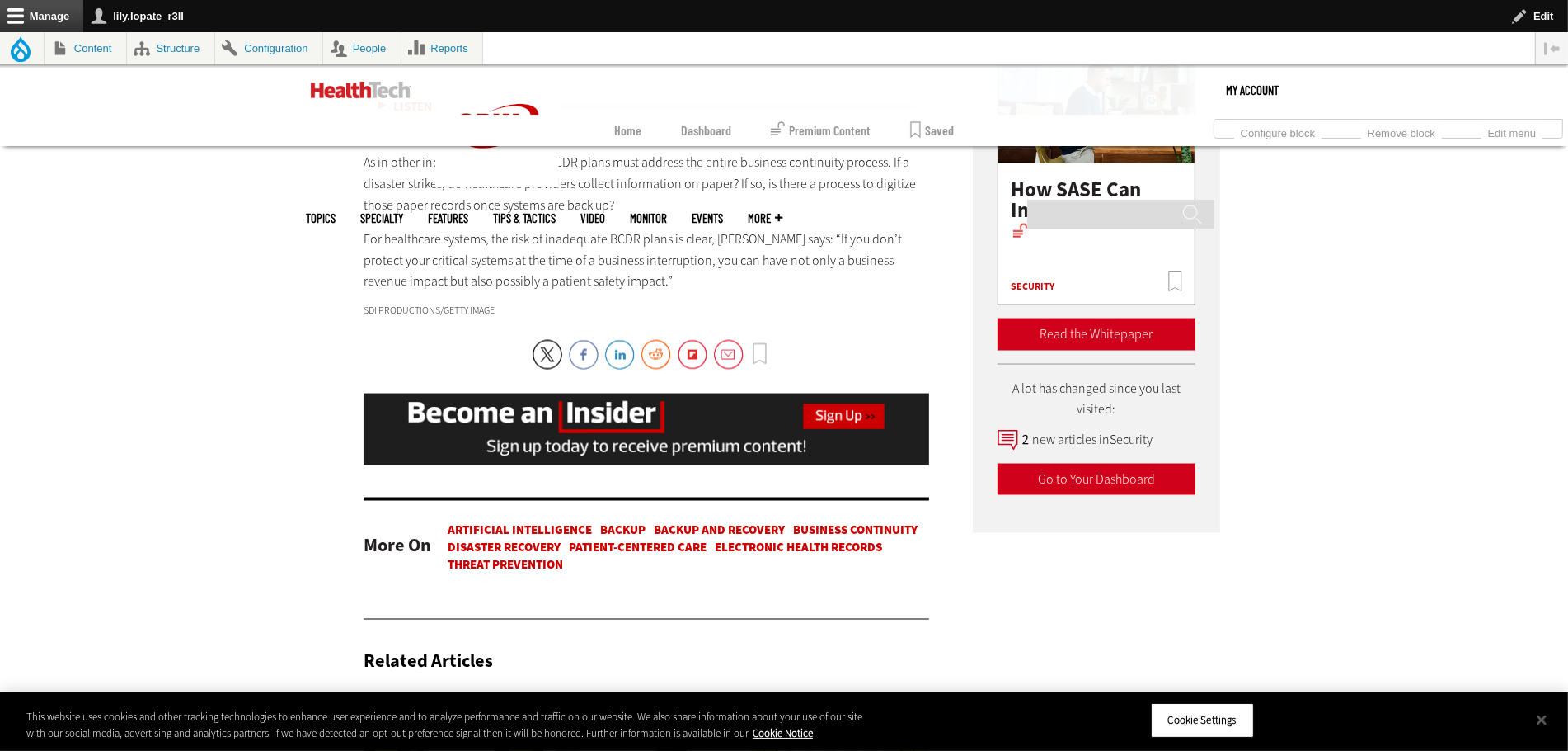
scroll to position [3007, 0]
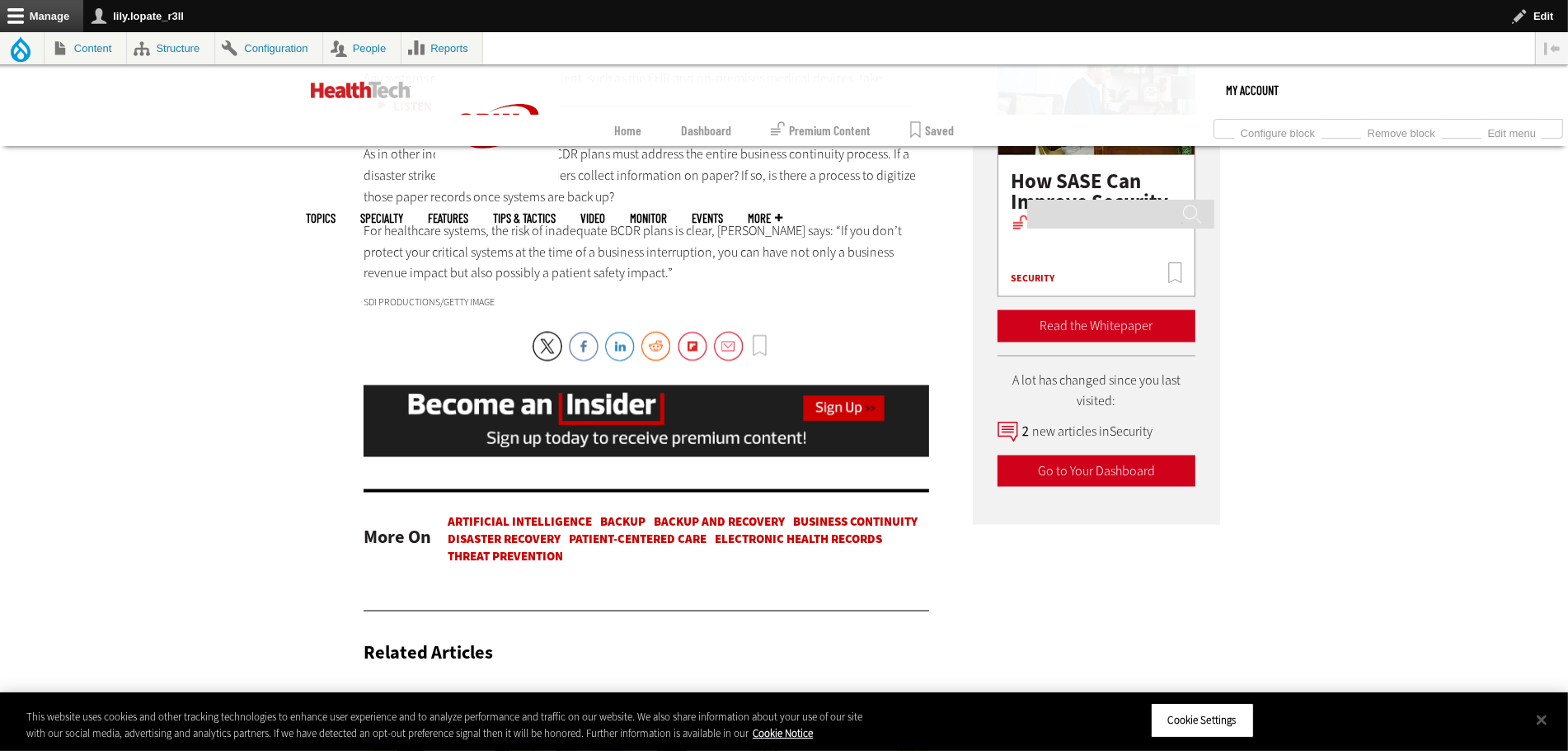
click at [611, 108] on span "look at our EHR as the most critical system" at bounding box center [723, 99] width 224 height 17
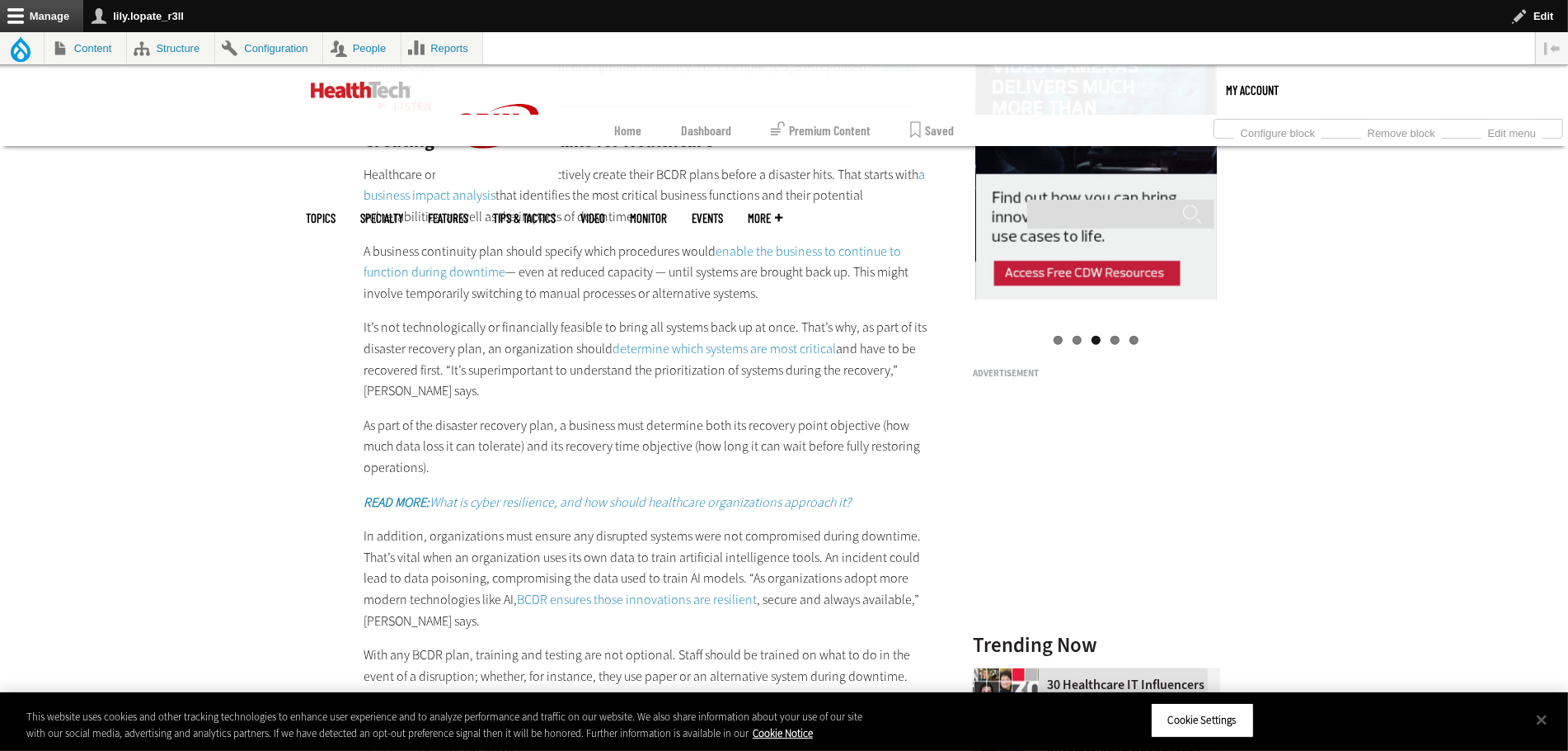
scroll to position [1943, 0]
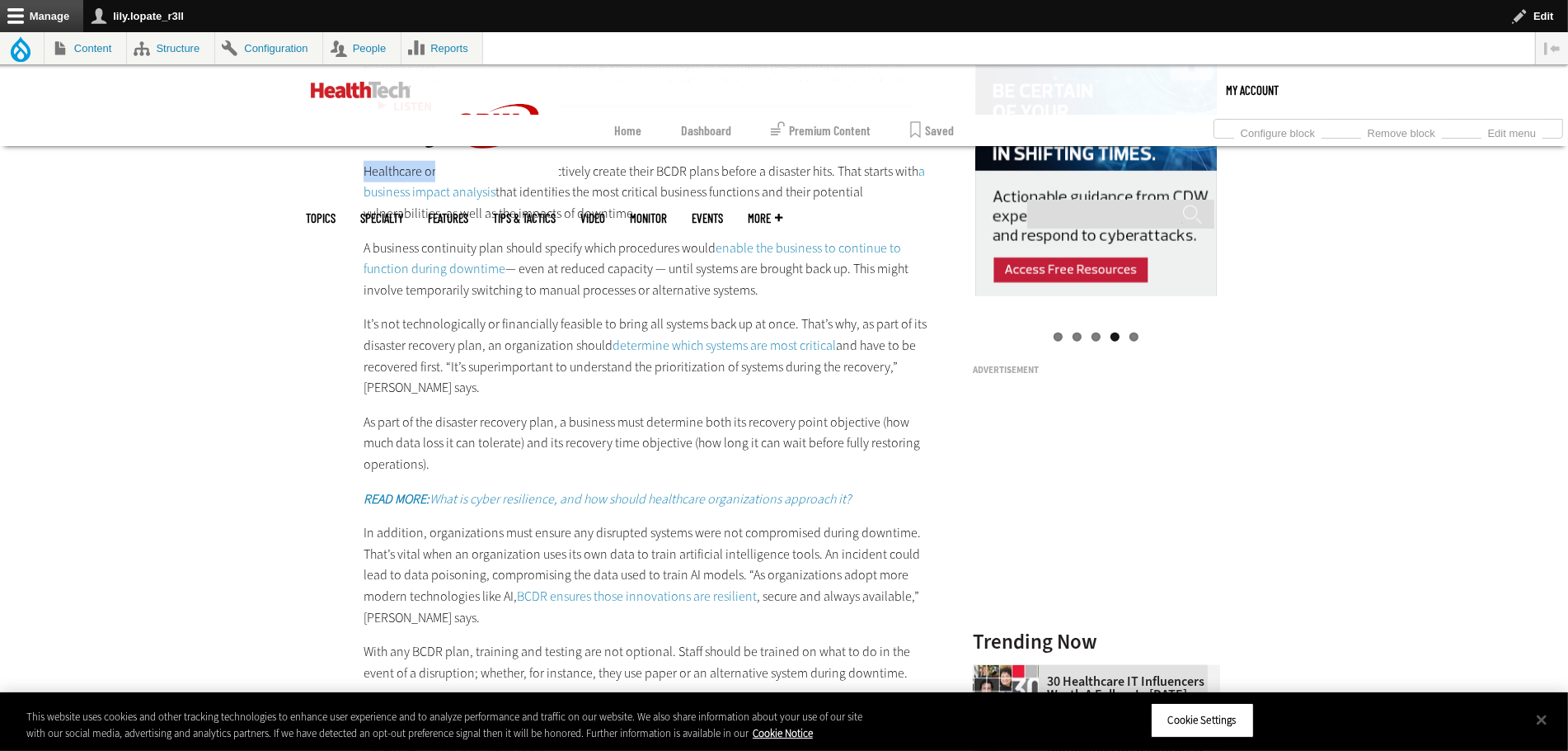
drag, startPoint x: 406, startPoint y: 388, endPoint x: 242, endPoint y: 388, distance: 164.0
click at [331, 388] on article "Aug 11 2025 Twitter Facebook LinkedIn Reddit Flipboard Email Security Unpublish…" at bounding box center [630, 468] width 599 height 3081
copy span "Healthcare organizations"
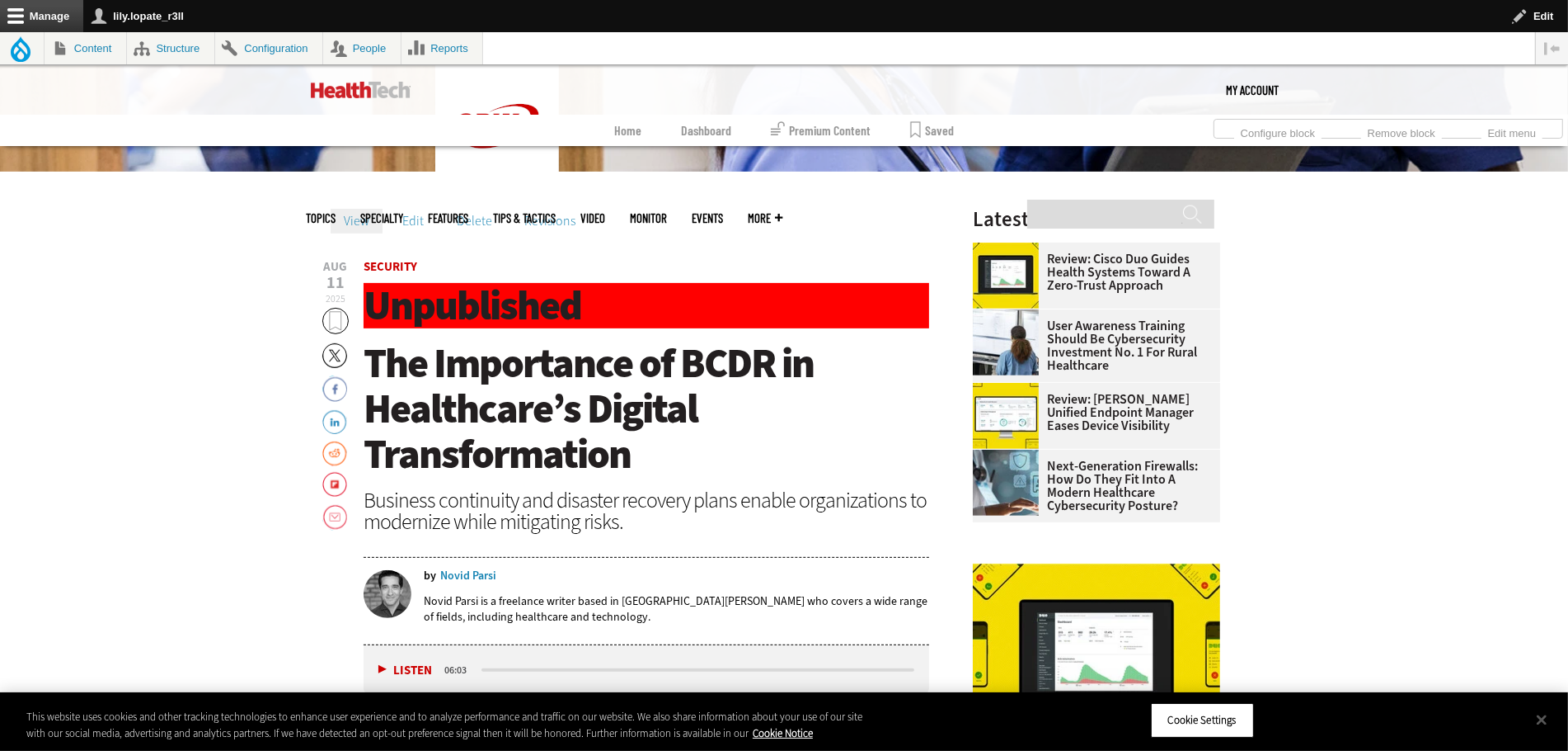
scroll to position [565, 0]
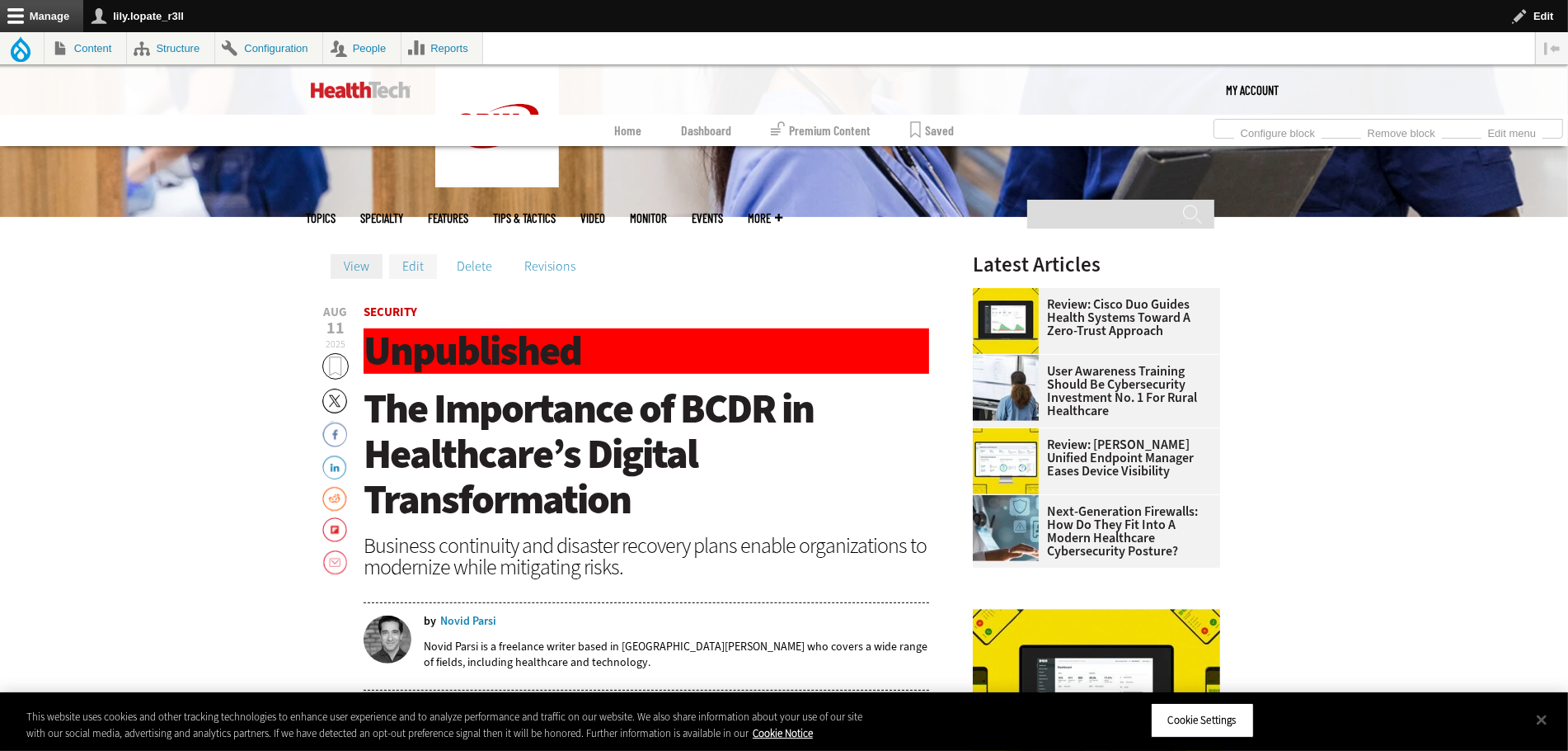
click at [389, 269] on link "Edit" at bounding box center [413, 266] width 48 height 24
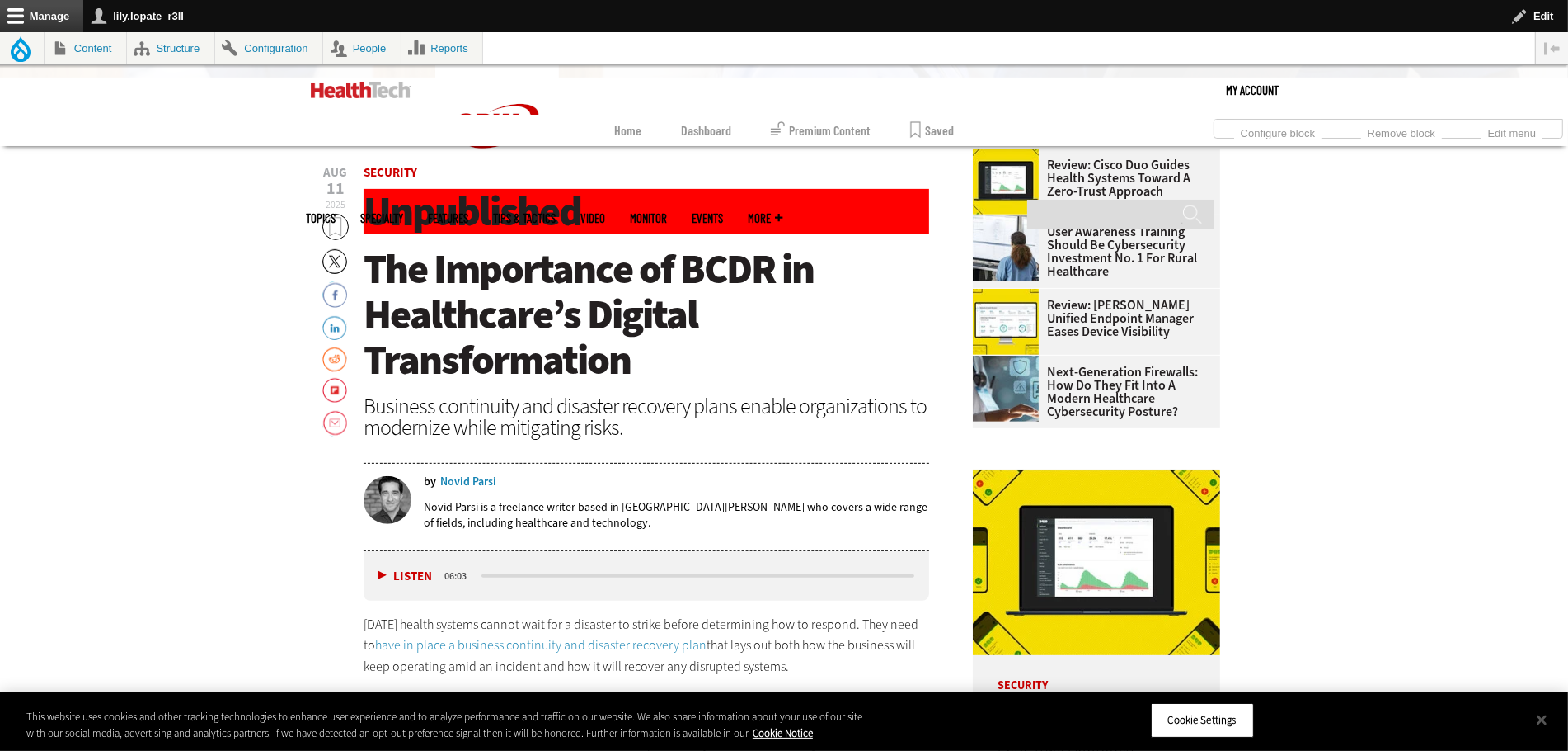
scroll to position [726, 0]
